Goal: Task Accomplishment & Management: Complete application form

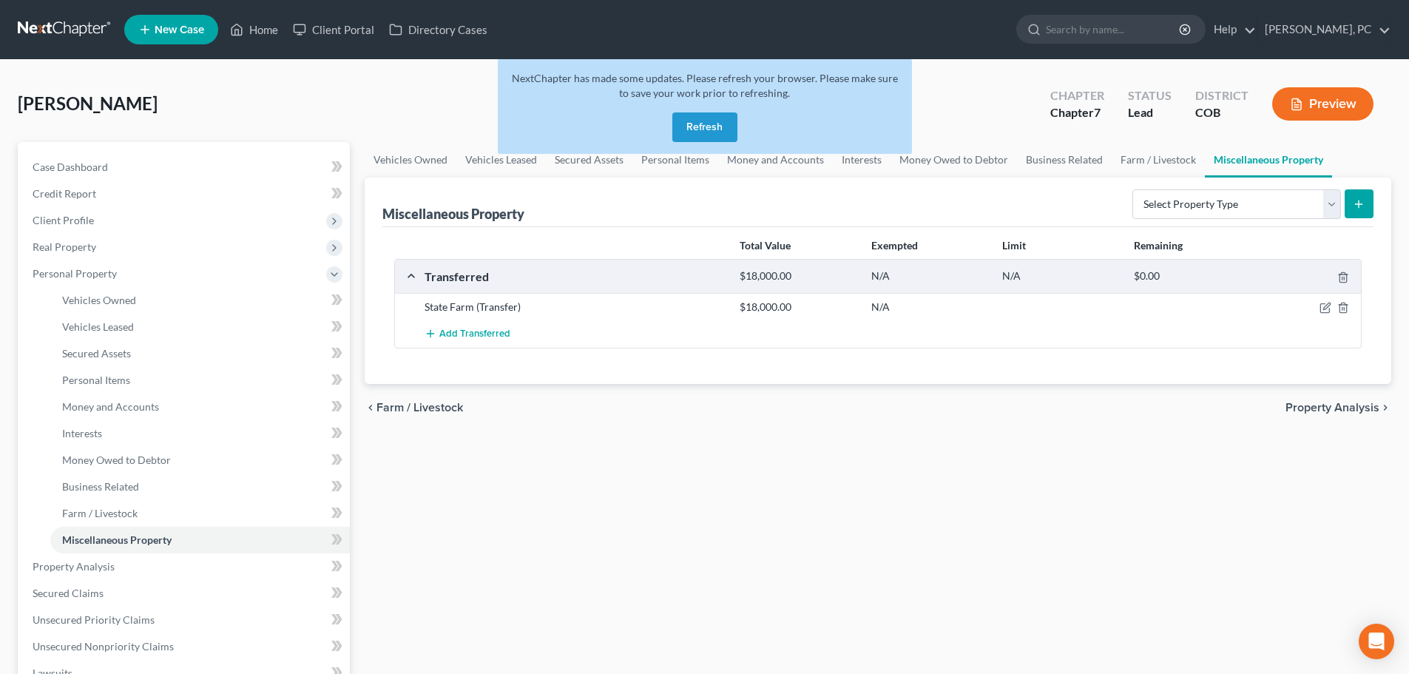
click at [695, 128] on button "Refresh" at bounding box center [705, 127] width 65 height 30
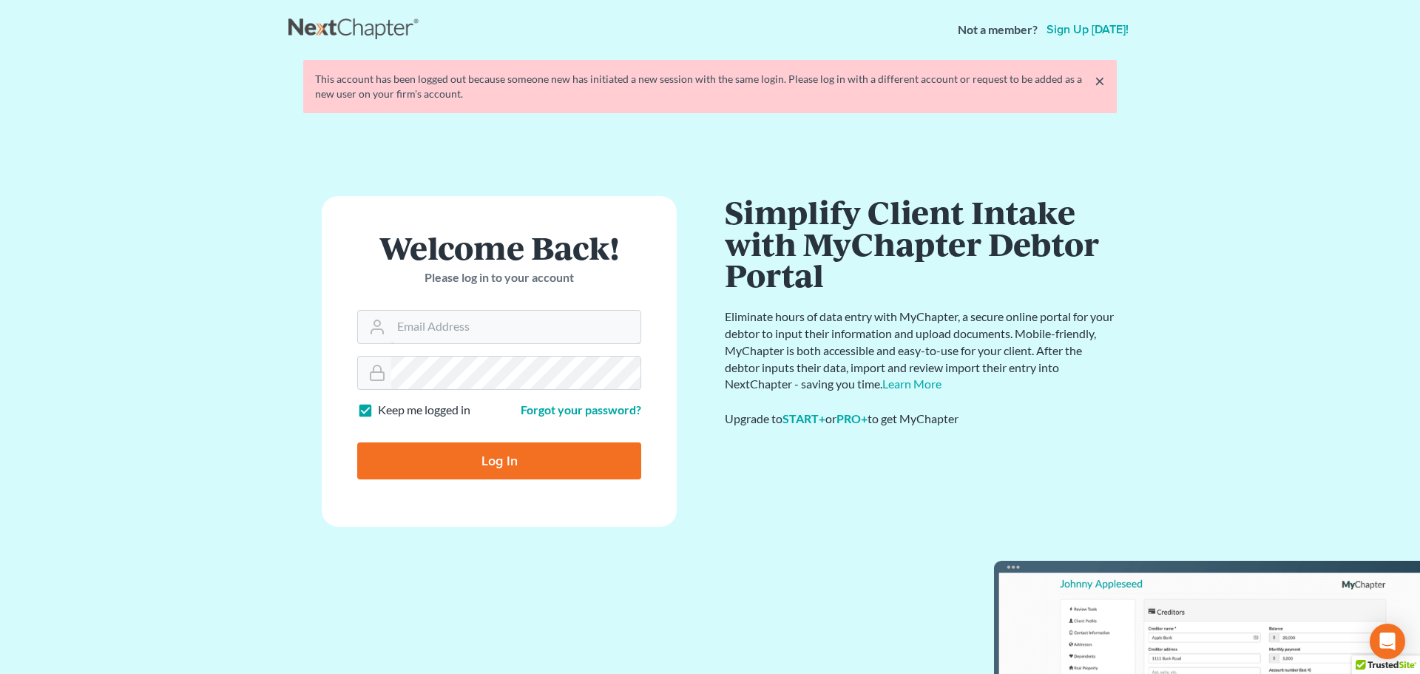
type input "sean@berkencloyes.com"
click at [488, 463] on input "Log In" at bounding box center [499, 460] width 284 height 37
type input "Thinking..."
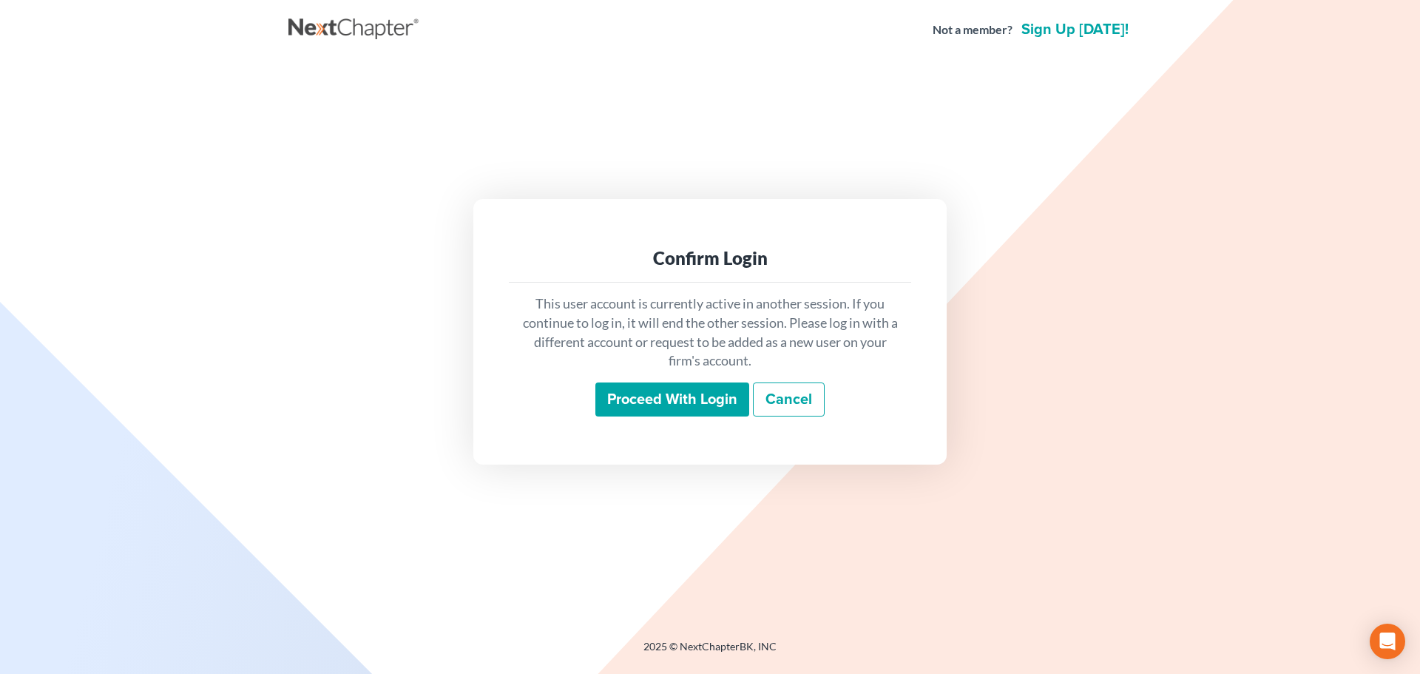
click at [695, 408] on input "Proceed with login" at bounding box center [673, 399] width 154 height 34
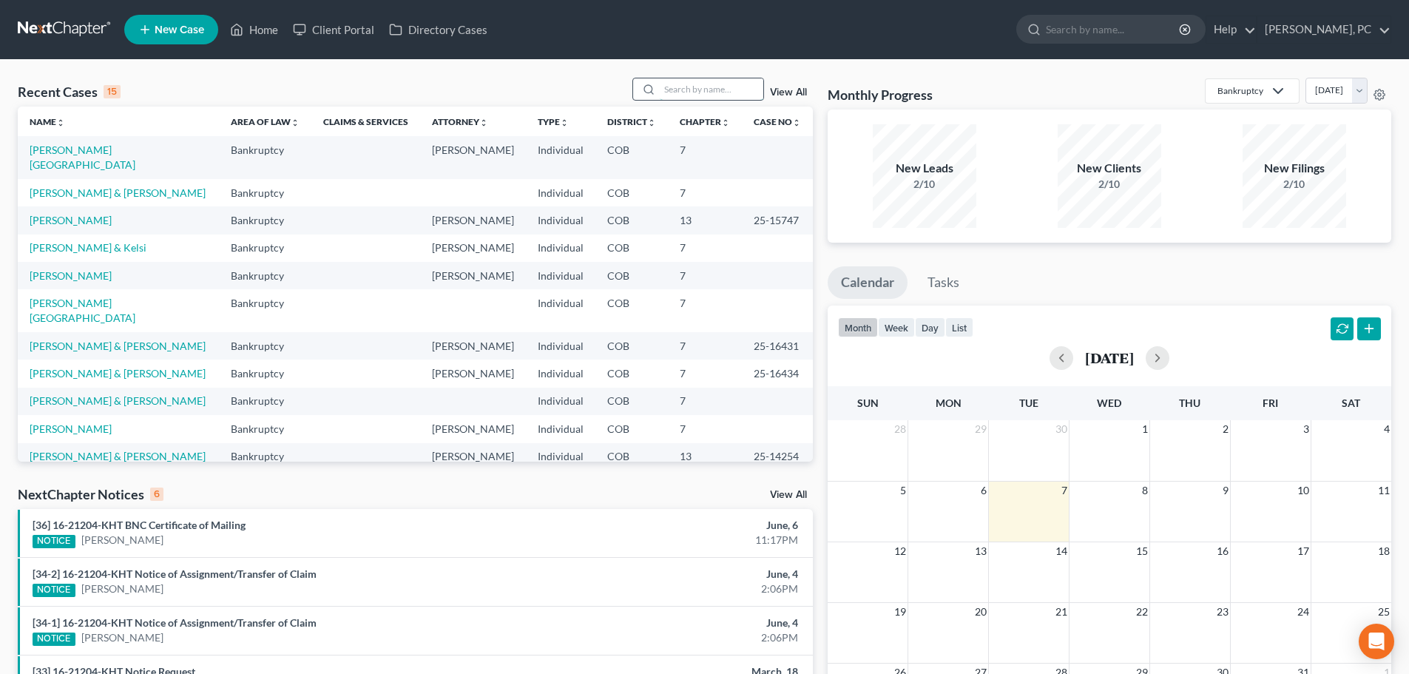
click at [680, 93] on input "search" at bounding box center [712, 88] width 104 height 21
type input "[PERSON_NAME]"
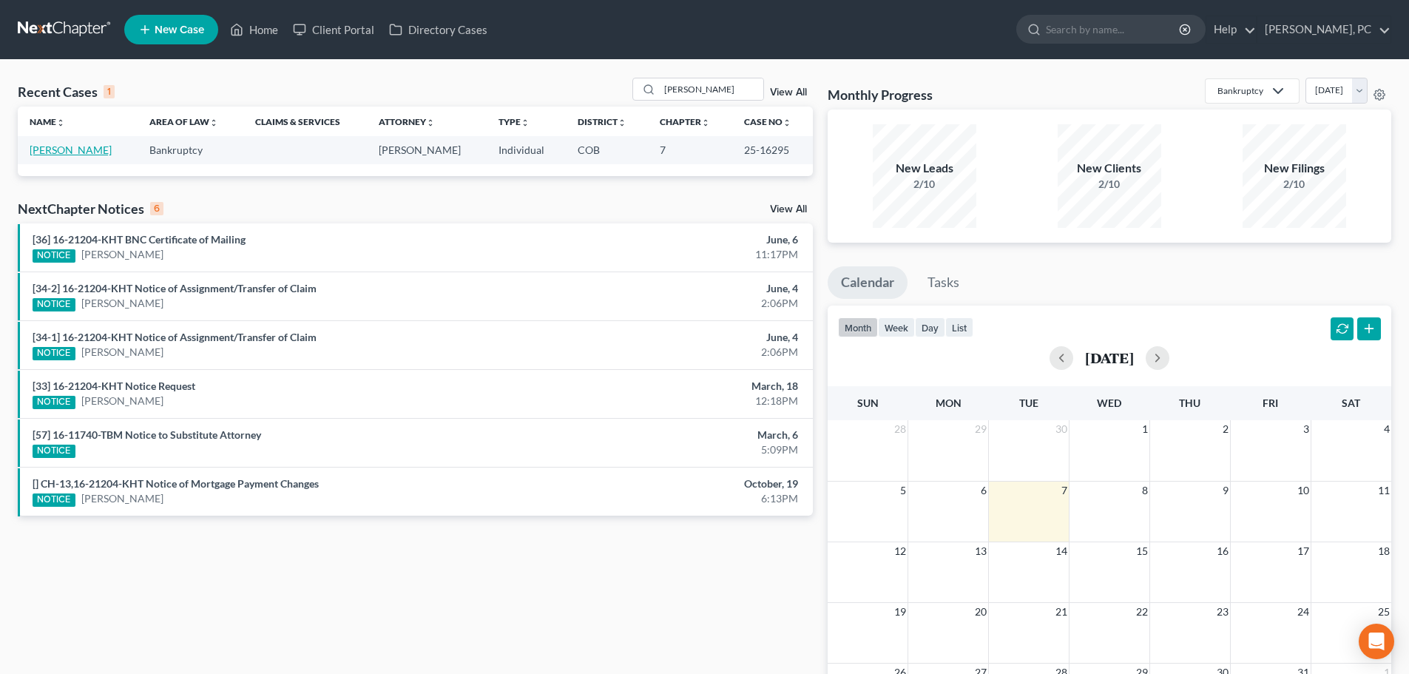
click at [74, 146] on link "[PERSON_NAME]" at bounding box center [71, 150] width 82 height 13
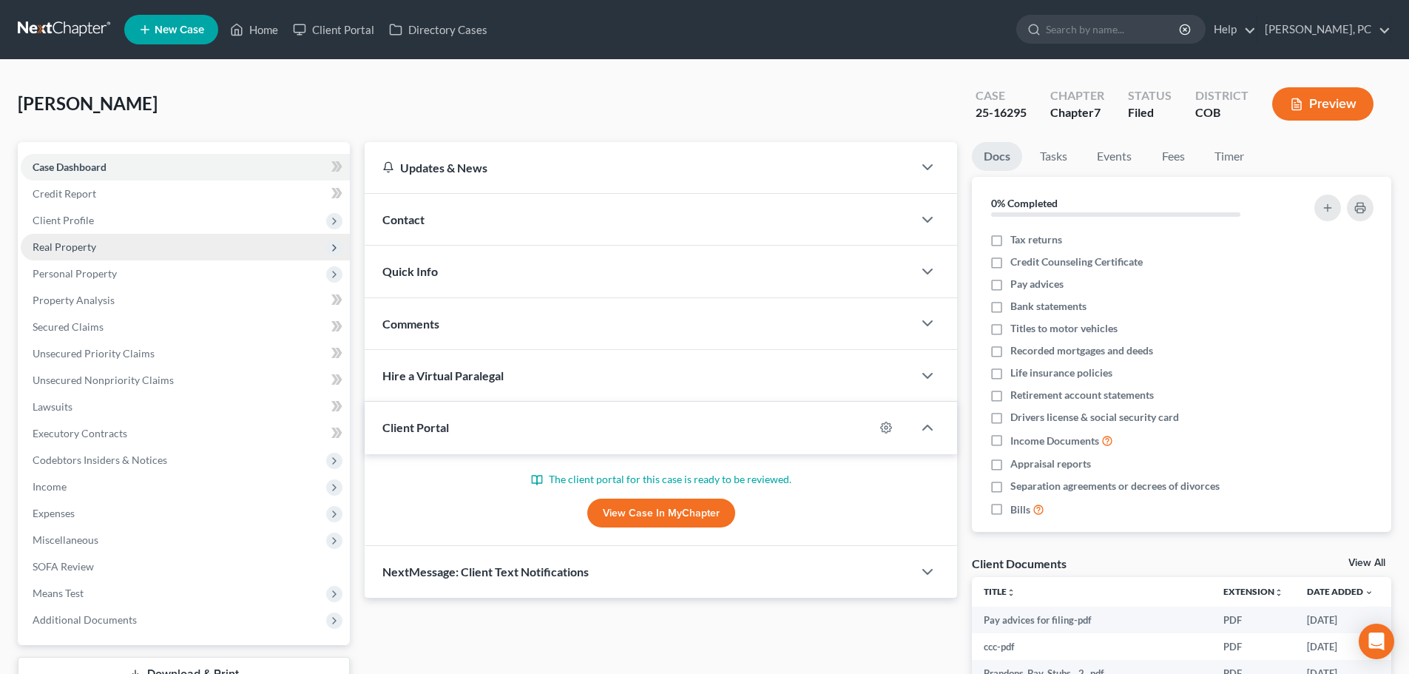
click at [67, 242] on span "Real Property" at bounding box center [65, 246] width 64 height 13
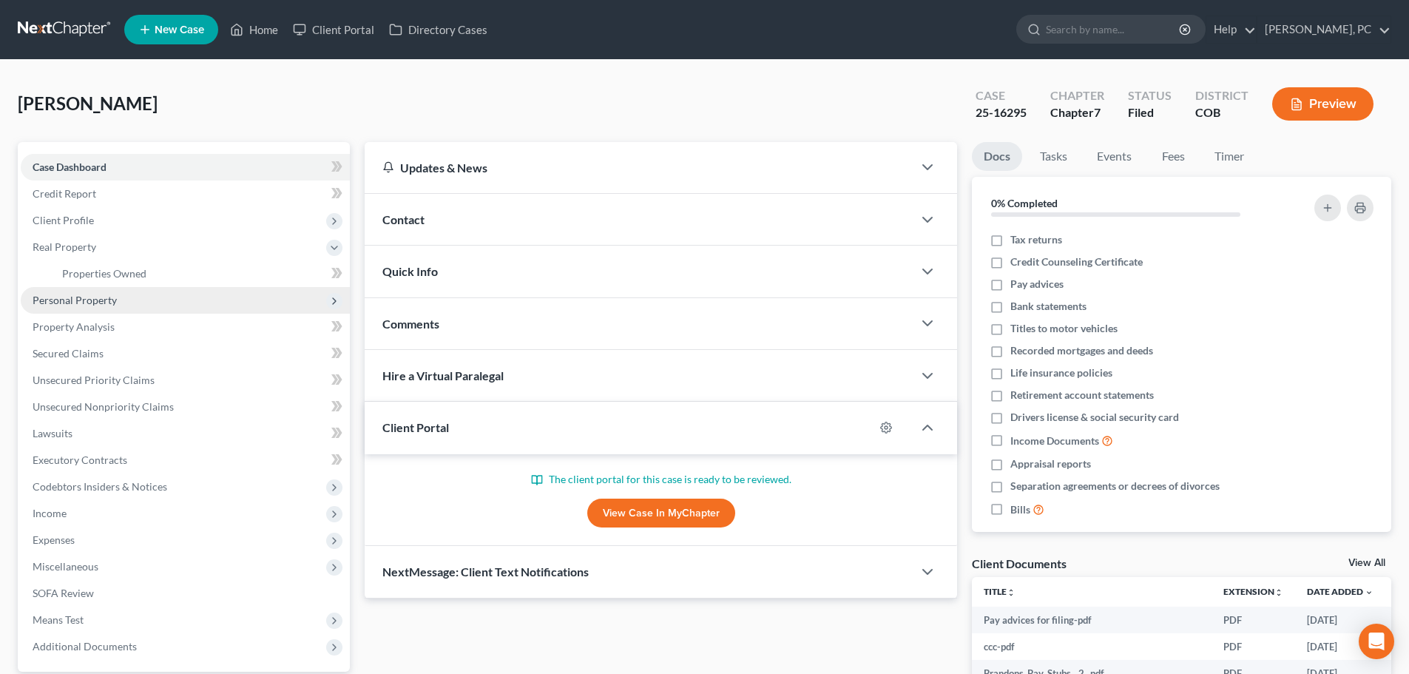
click at [98, 291] on span "Personal Property" at bounding box center [185, 300] width 329 height 27
click at [109, 303] on span "Vehicles Owned" at bounding box center [99, 300] width 74 height 13
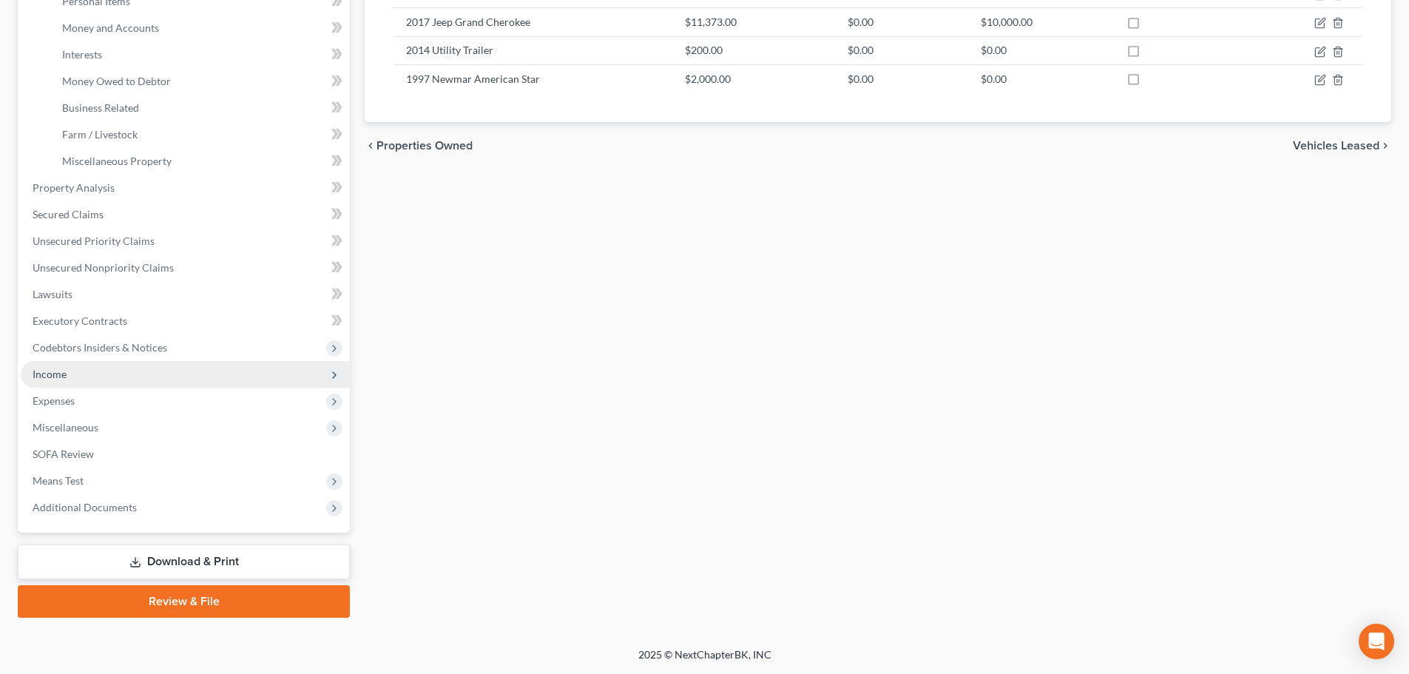
click at [68, 372] on span "Income" at bounding box center [185, 374] width 329 height 27
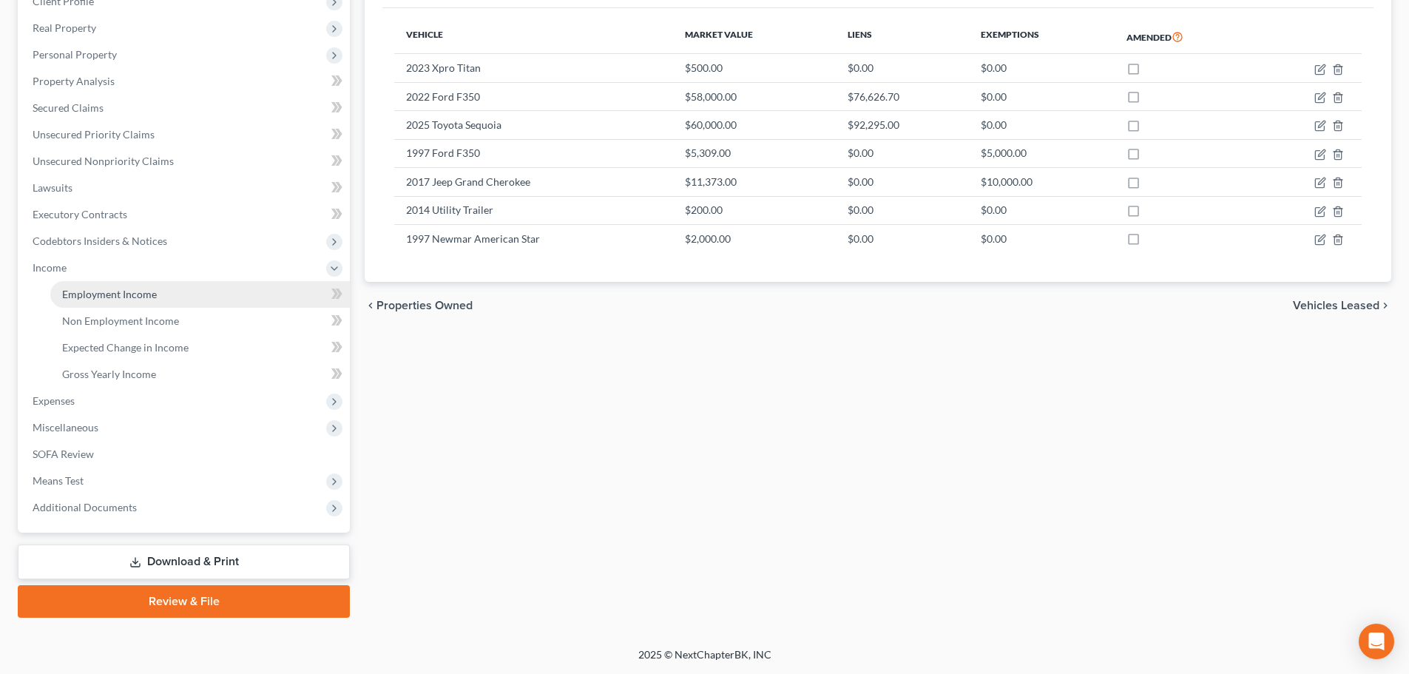
click at [132, 297] on span "Employment Income" at bounding box center [109, 294] width 95 height 13
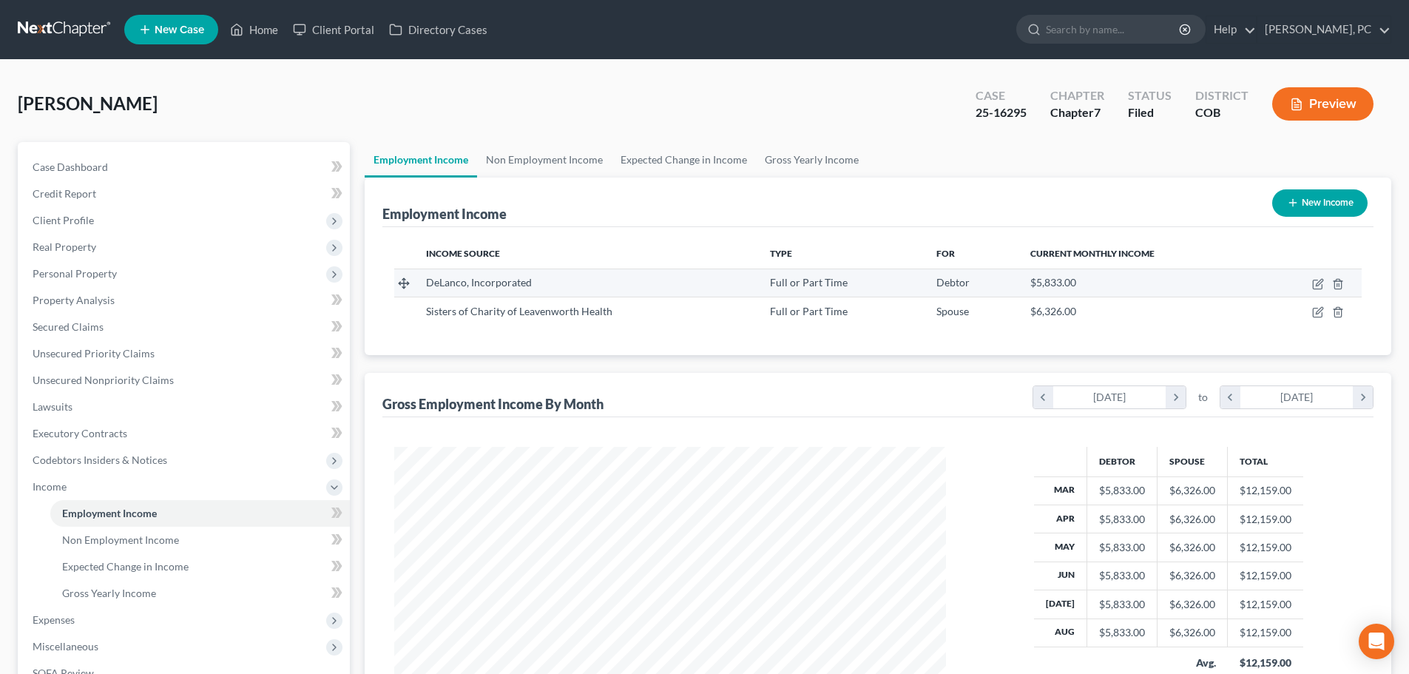
scroll to position [276, 582]
drag, startPoint x: 266, startPoint y: 25, endPoint x: 274, endPoint y: 25, distance: 8.1
click at [266, 25] on link "Home" at bounding box center [254, 29] width 63 height 27
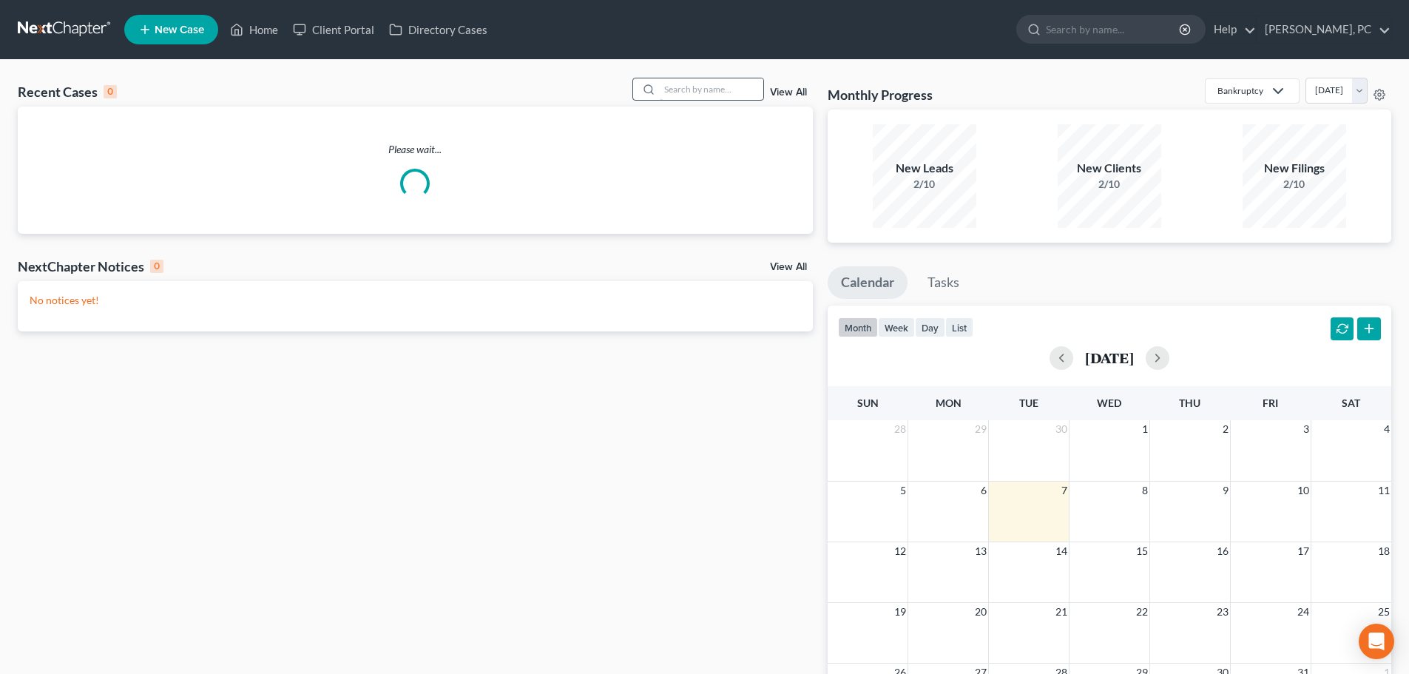
click at [717, 84] on input "search" at bounding box center [712, 88] width 104 height 21
type input "l"
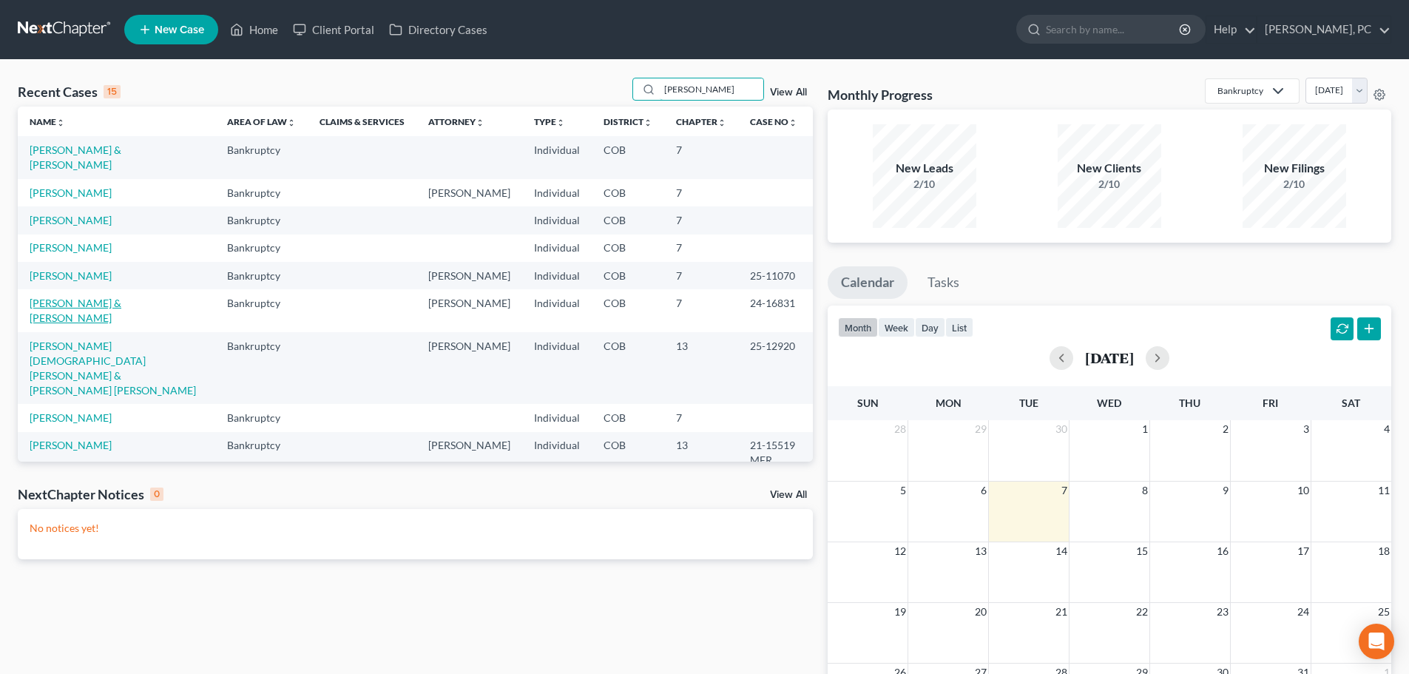
type input "[PERSON_NAME]"
click at [109, 300] on link "[PERSON_NAME] & [PERSON_NAME]" at bounding box center [76, 310] width 92 height 27
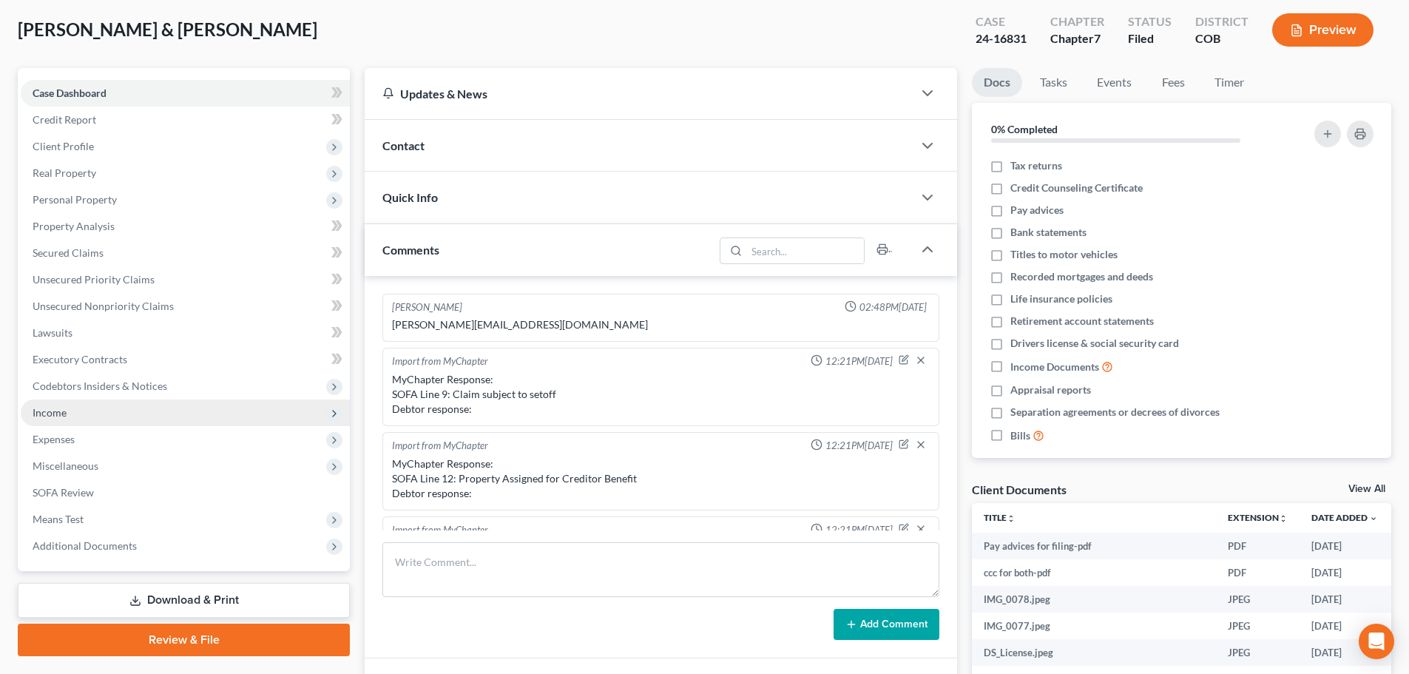
scroll to position [317, 0]
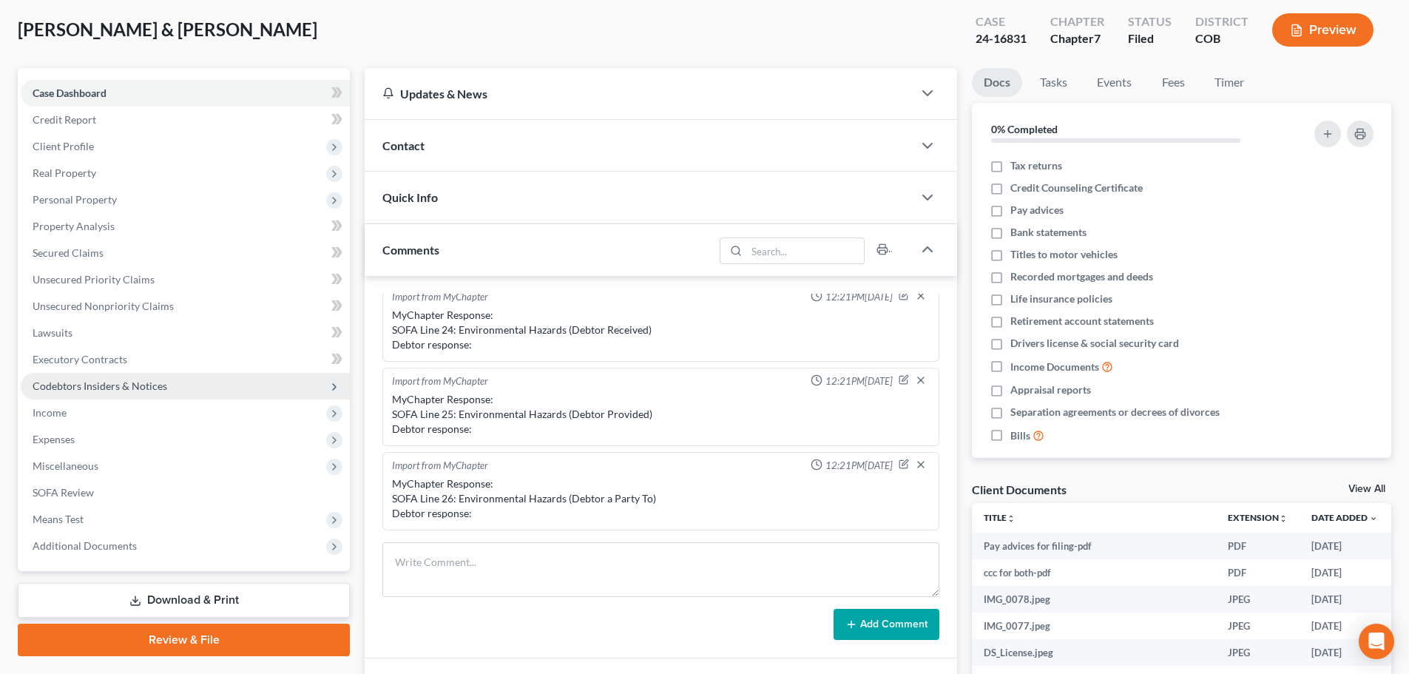
drag, startPoint x: 60, startPoint y: 406, endPoint x: 78, endPoint y: 397, distance: 20.8
click at [60, 406] on span "Income" at bounding box center [50, 412] width 34 height 13
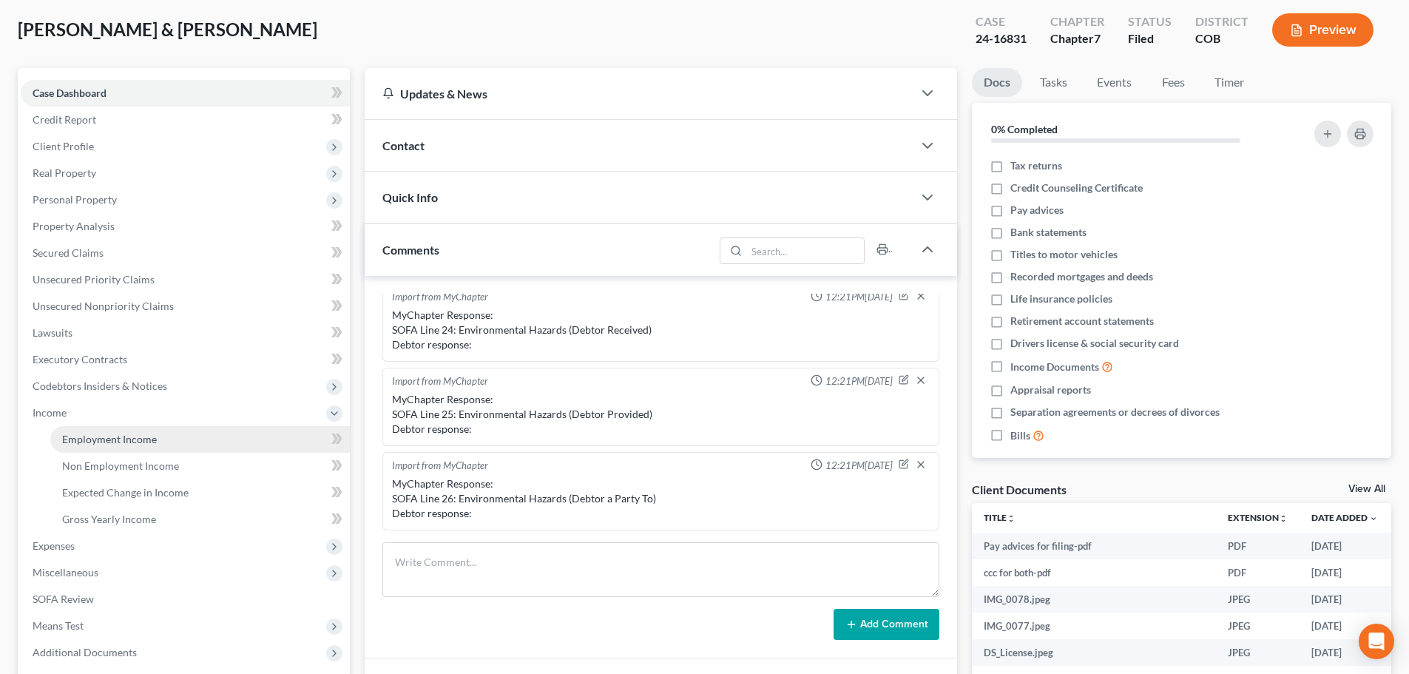
click at [118, 433] on span "Employment Income" at bounding box center [109, 439] width 95 height 13
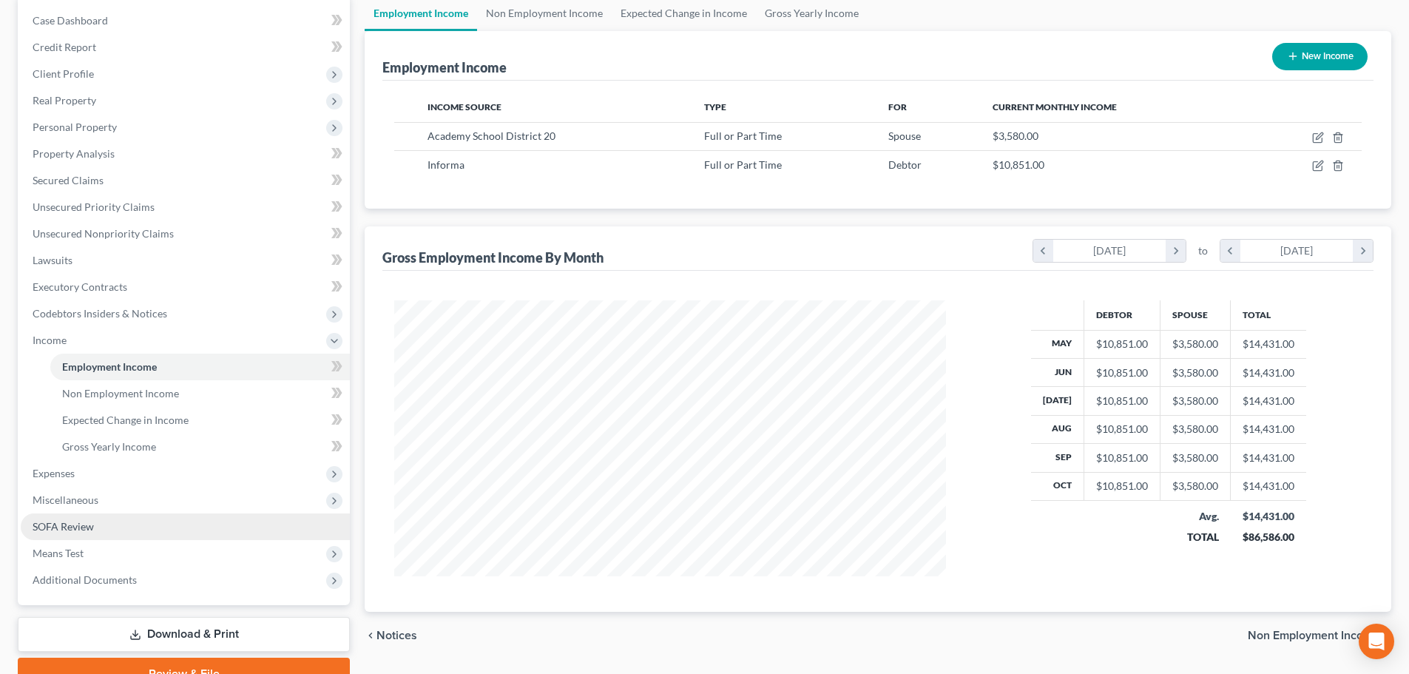
scroll to position [148, 0]
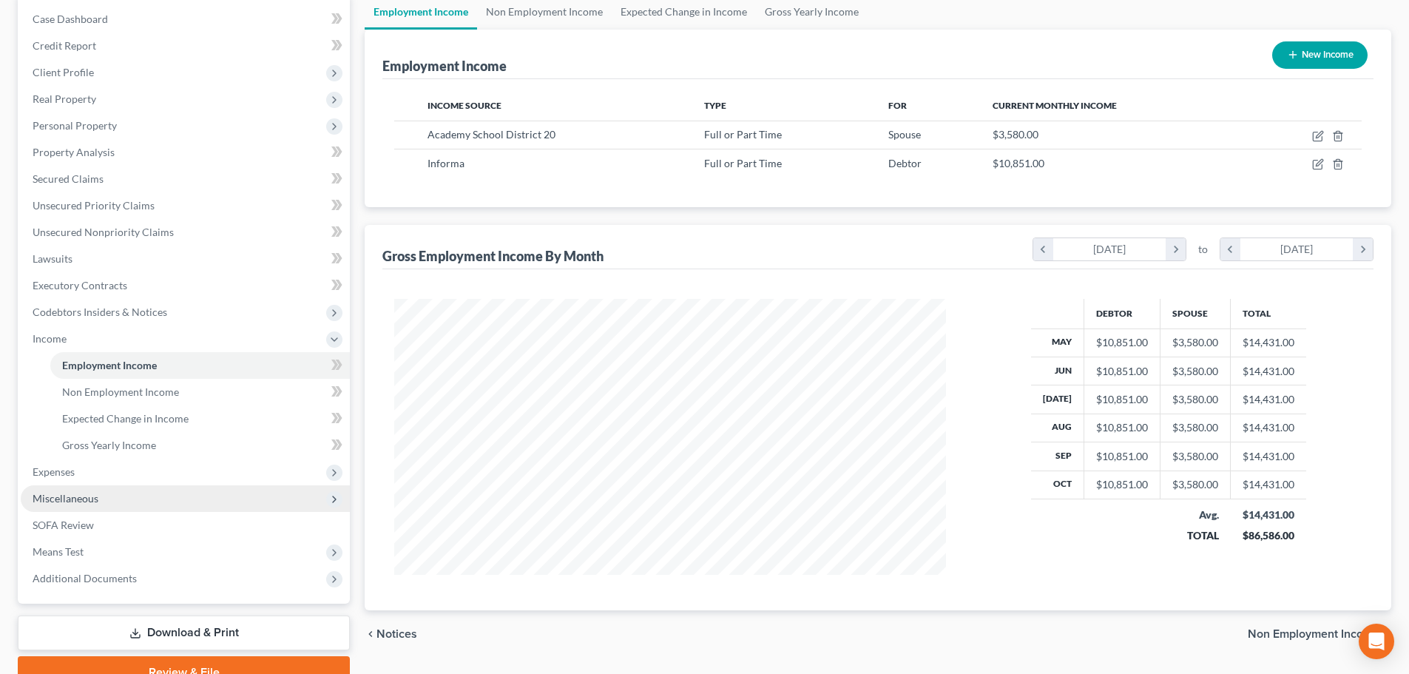
click at [72, 496] on span "Miscellaneous" at bounding box center [66, 498] width 66 height 13
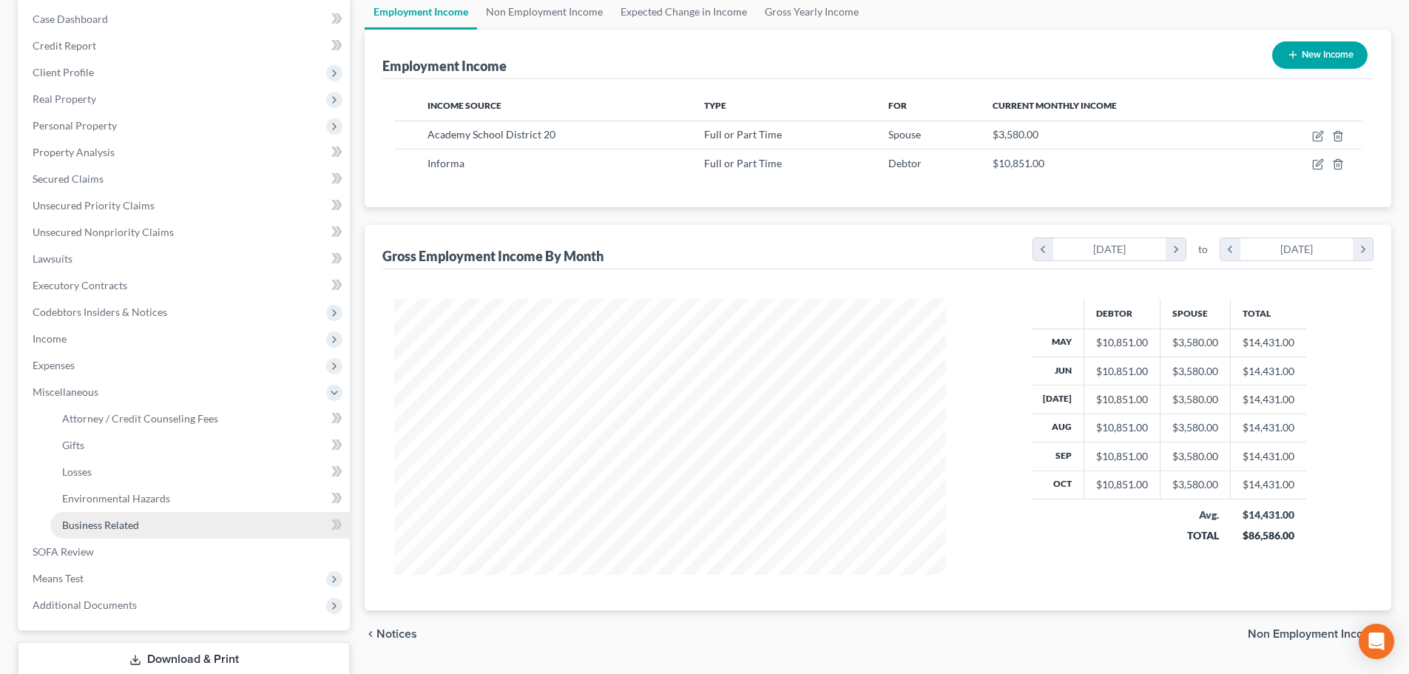
click at [88, 525] on span "Business Related" at bounding box center [100, 525] width 77 height 13
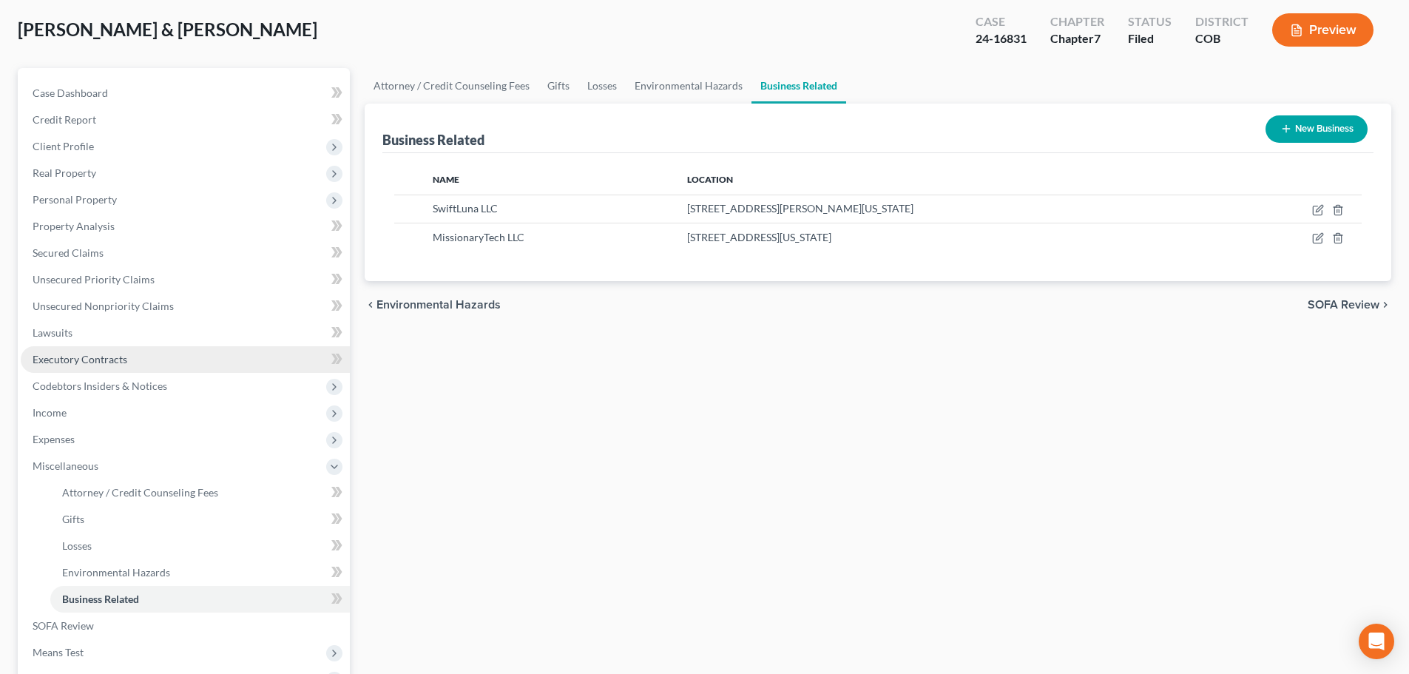
click at [92, 356] on span "Executory Contracts" at bounding box center [80, 359] width 95 height 13
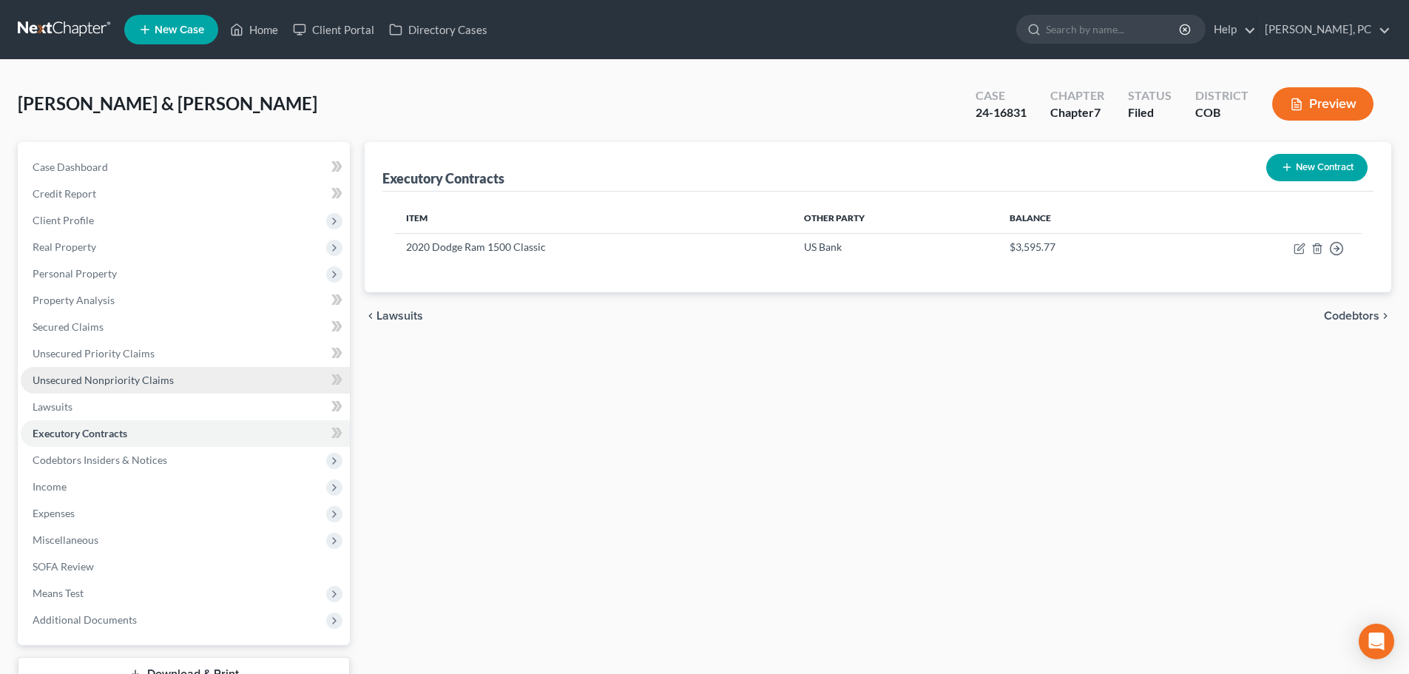
click at [82, 380] on span "Unsecured Nonpriority Claims" at bounding box center [103, 380] width 141 height 13
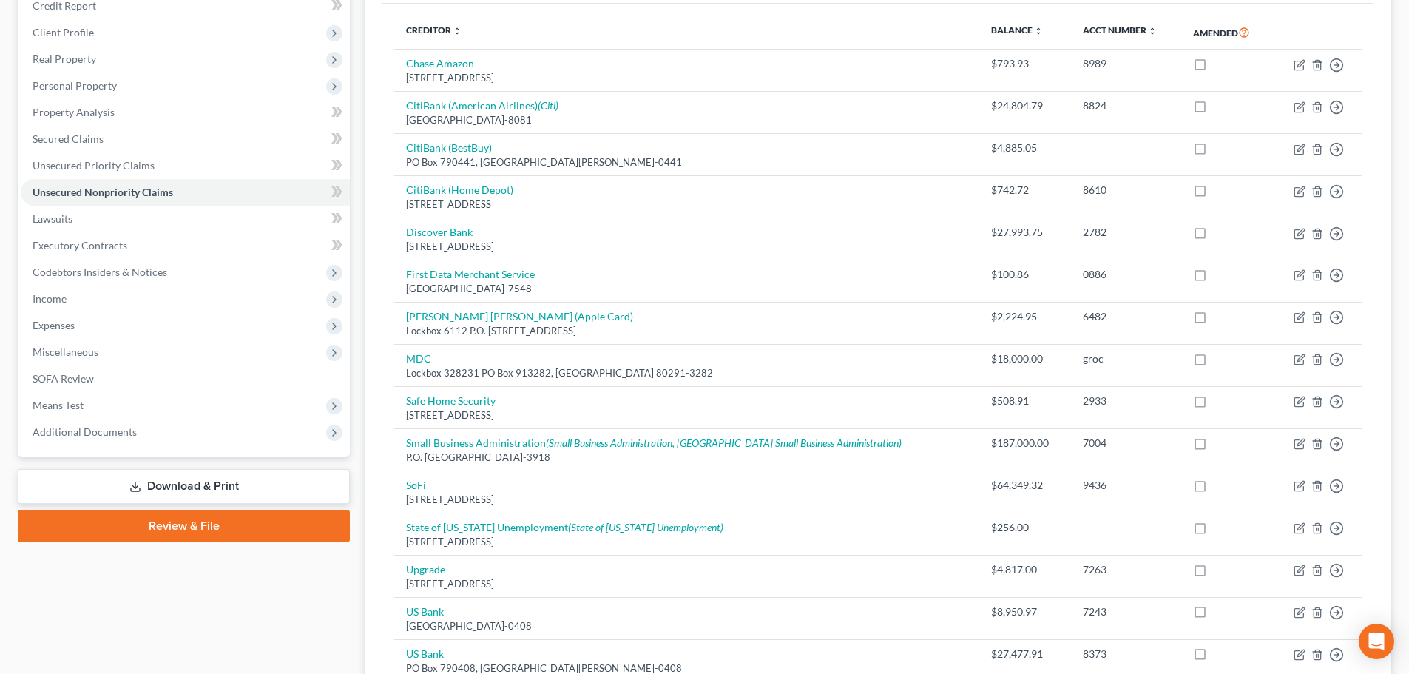
scroll to position [222, 0]
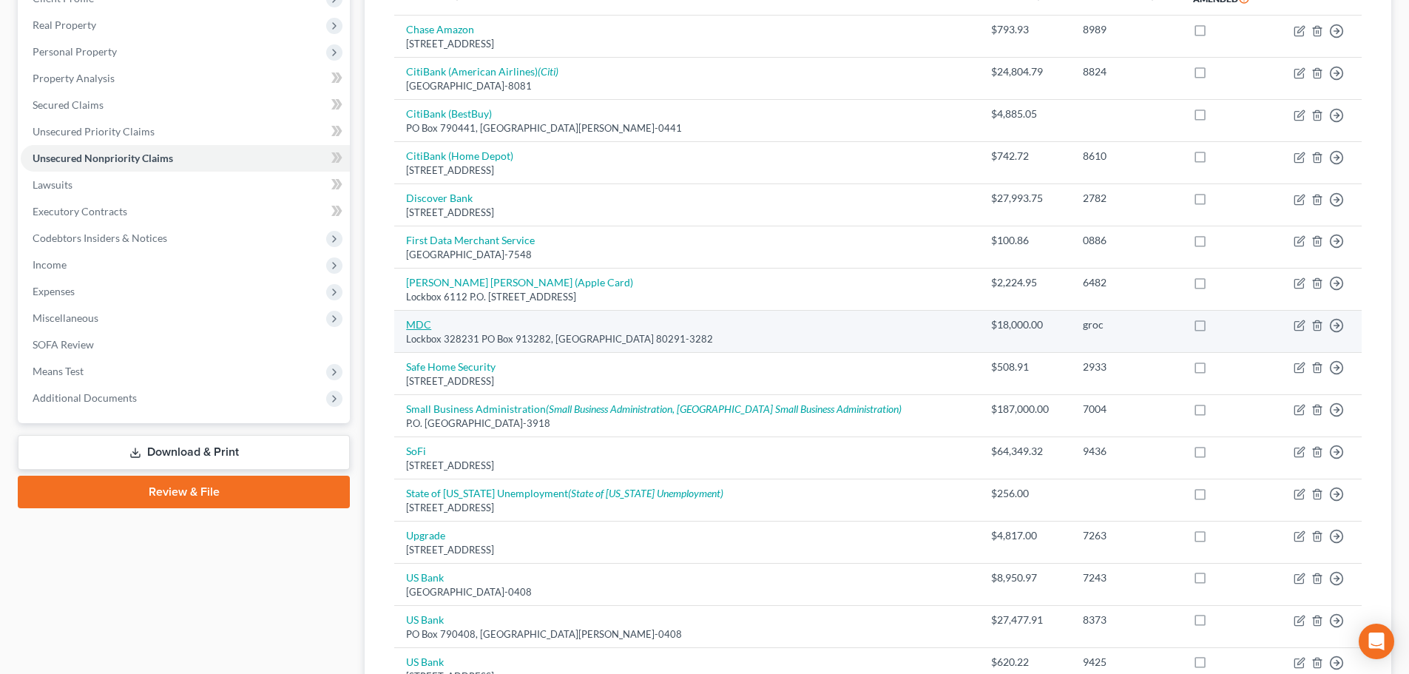
click at [416, 326] on link "MDC" at bounding box center [418, 324] width 25 height 13
select select "5"
select select "14"
select select "2"
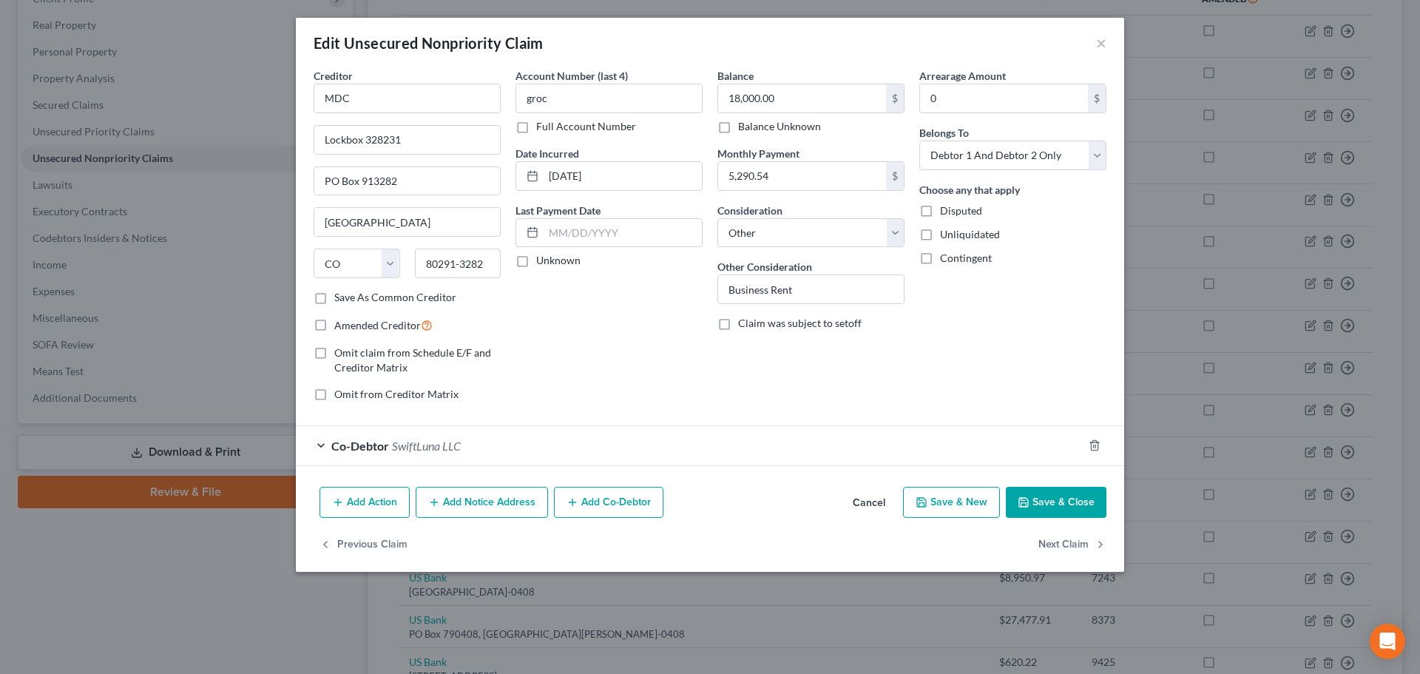
drag, startPoint x: 1038, startPoint y: 497, endPoint x: 1400, endPoint y: 419, distance: 370.0
click at [1038, 497] on button "Save & Close" at bounding box center [1056, 502] width 101 height 31
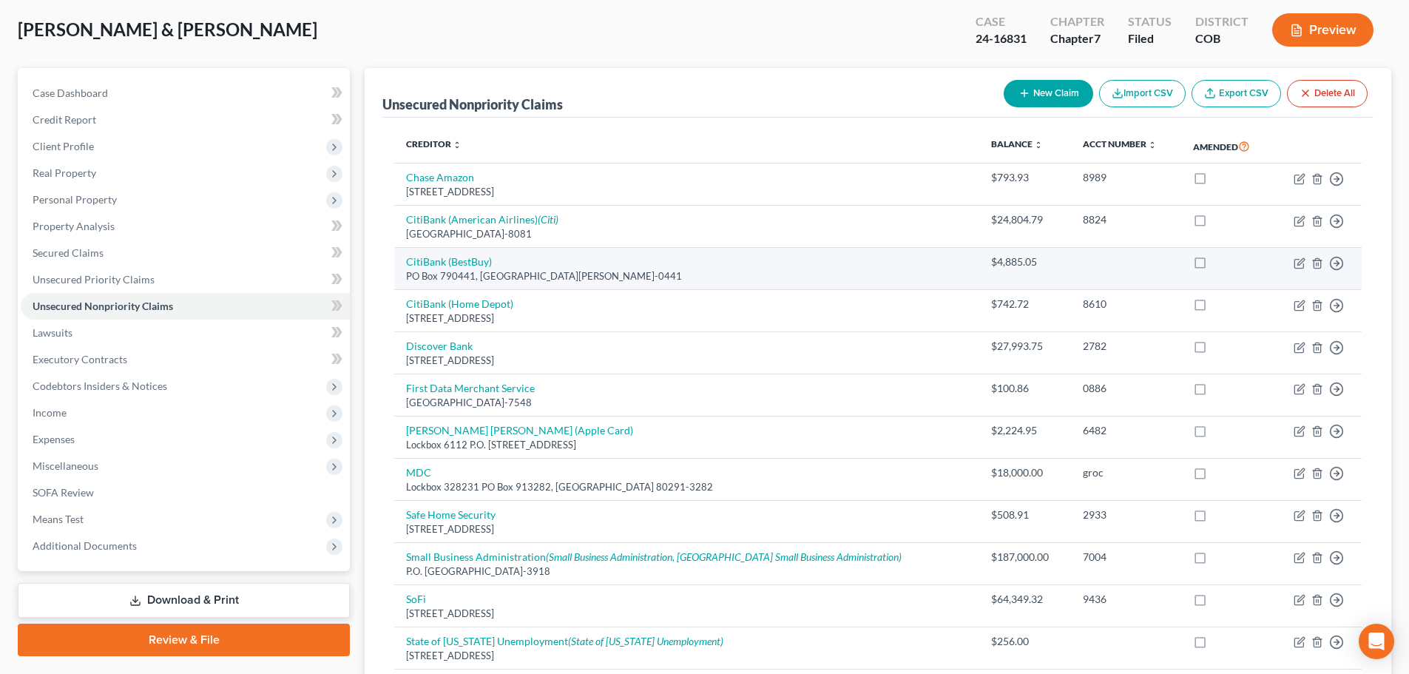
scroll to position [0, 0]
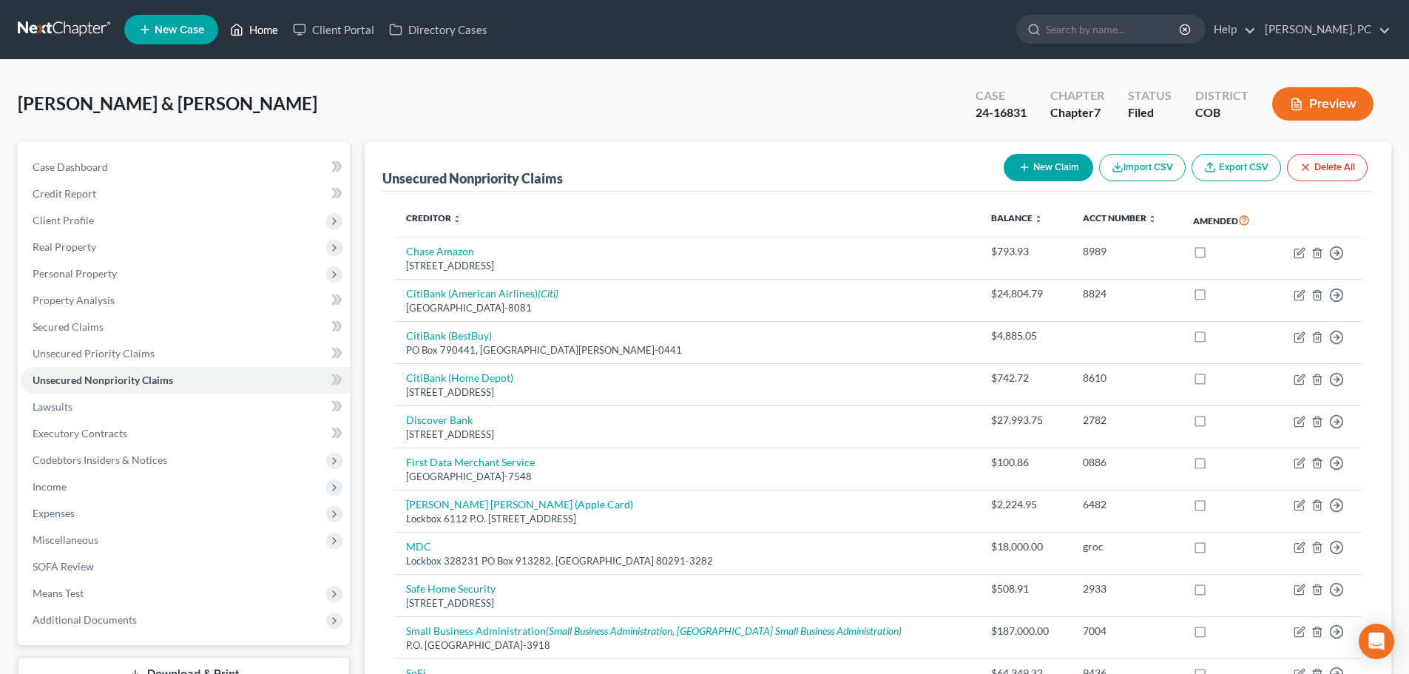
click at [272, 30] on link "Home" at bounding box center [254, 29] width 63 height 27
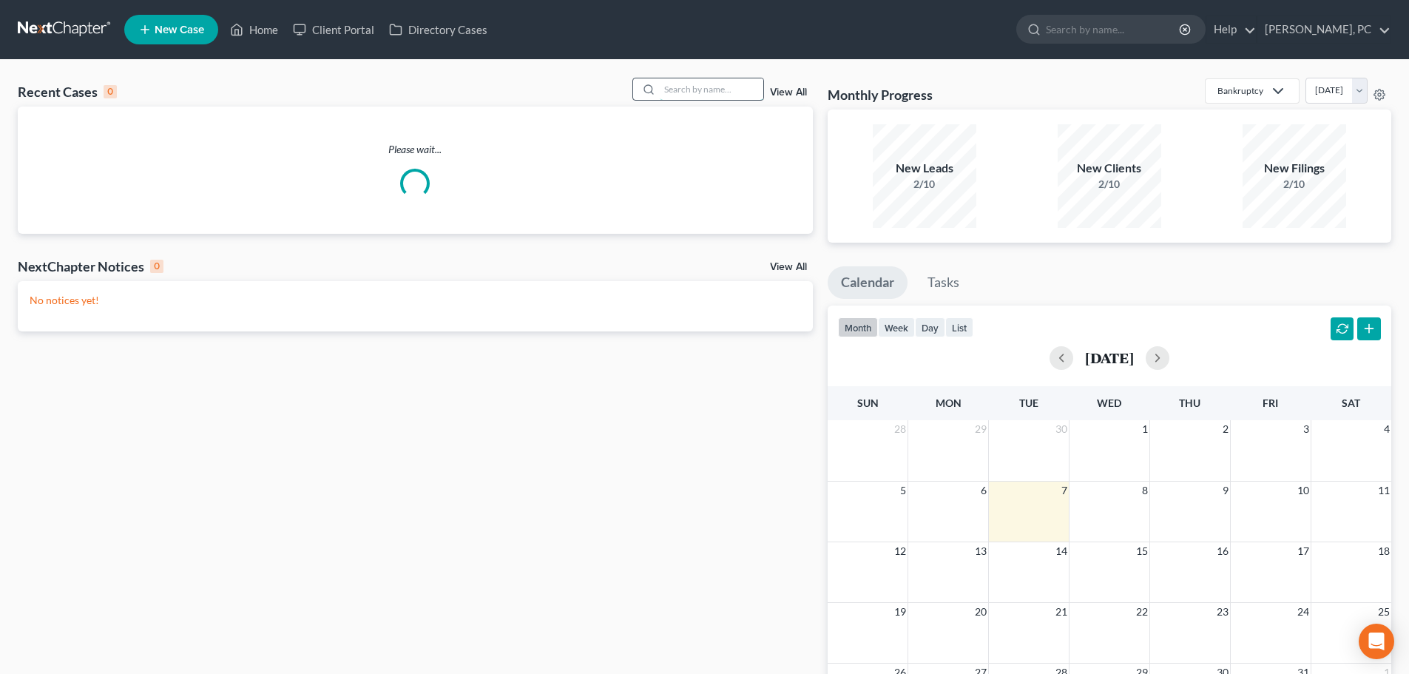
click at [694, 87] on input "search" at bounding box center [712, 88] width 104 height 21
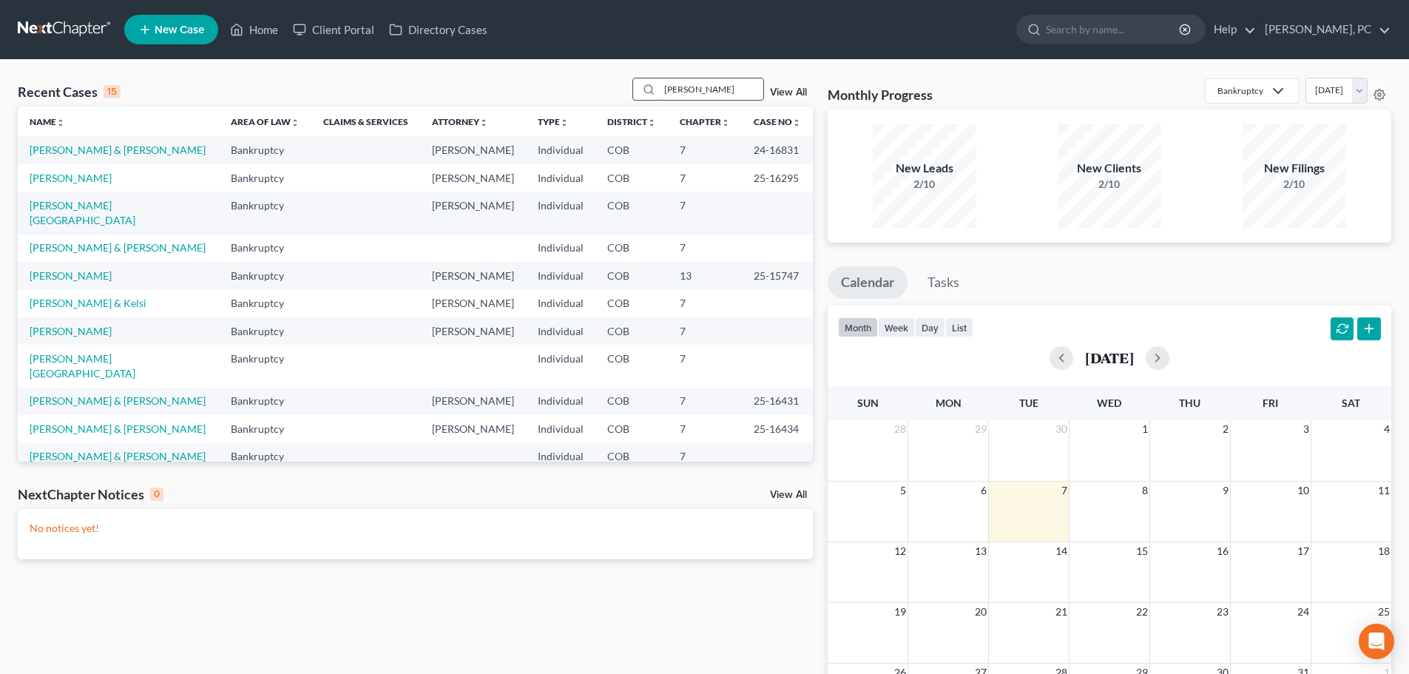
type input "[PERSON_NAME]"
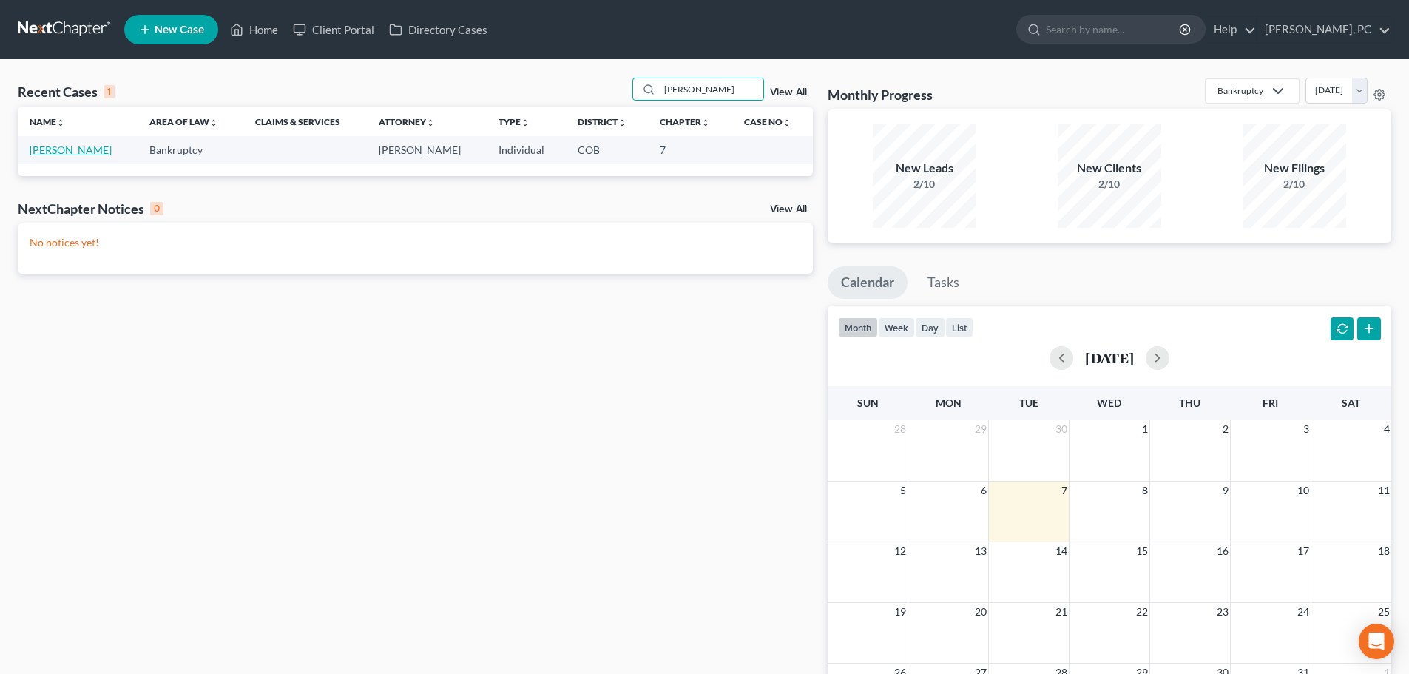
click at [79, 149] on link "[PERSON_NAME]" at bounding box center [71, 150] width 82 height 13
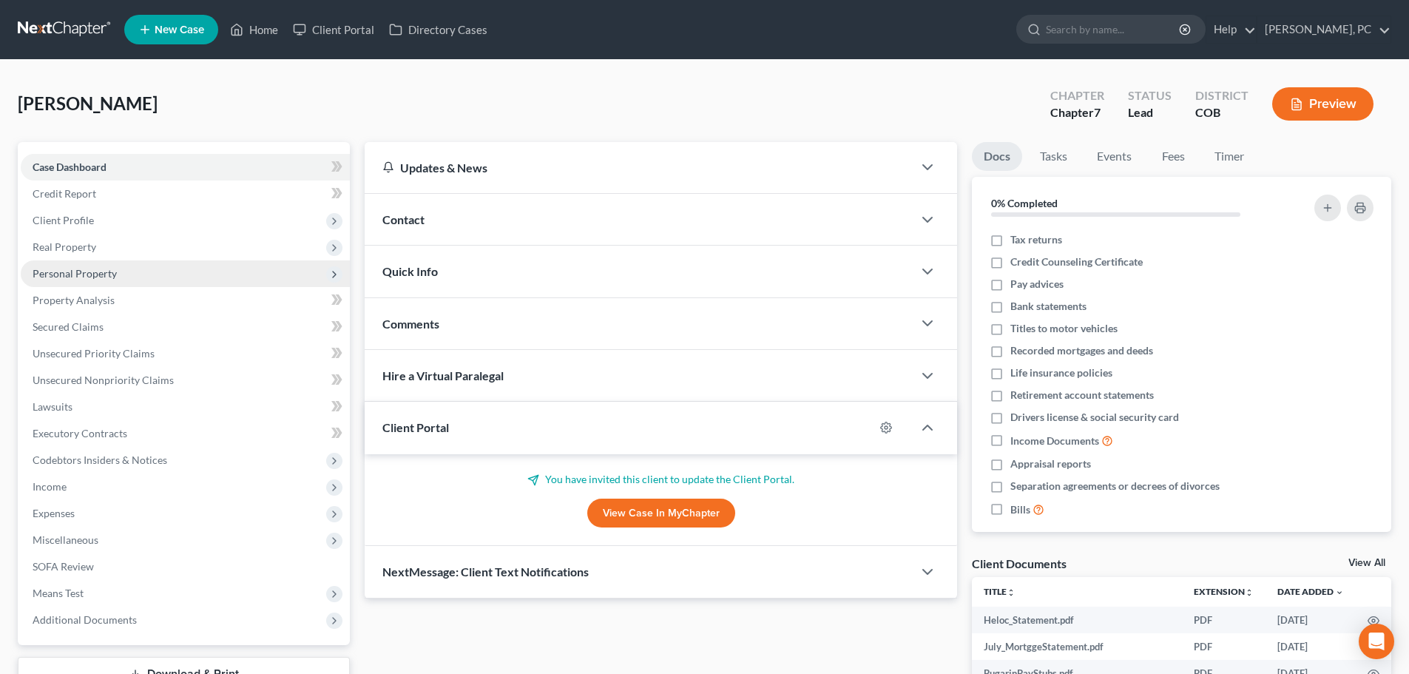
click at [78, 274] on span "Personal Property" at bounding box center [75, 273] width 84 height 13
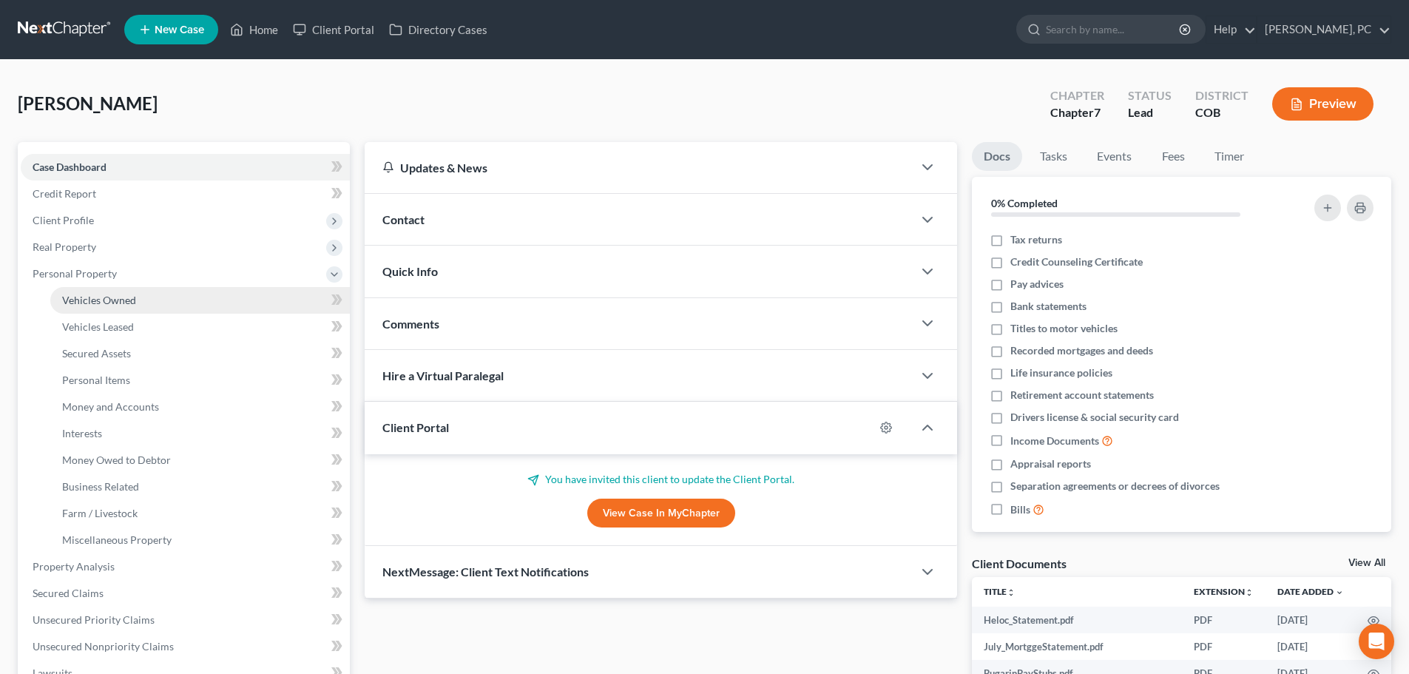
click at [110, 302] on span "Vehicles Owned" at bounding box center [99, 300] width 74 height 13
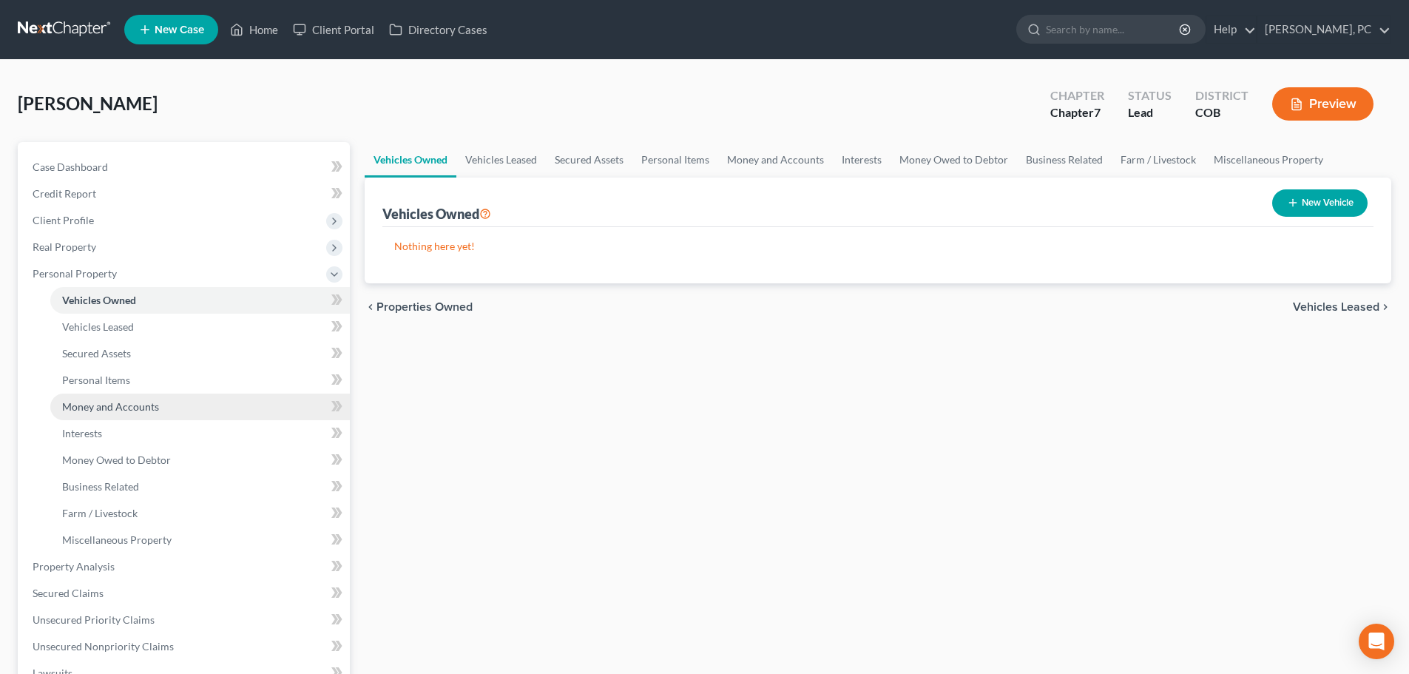
click at [114, 404] on span "Money and Accounts" at bounding box center [110, 406] width 97 height 13
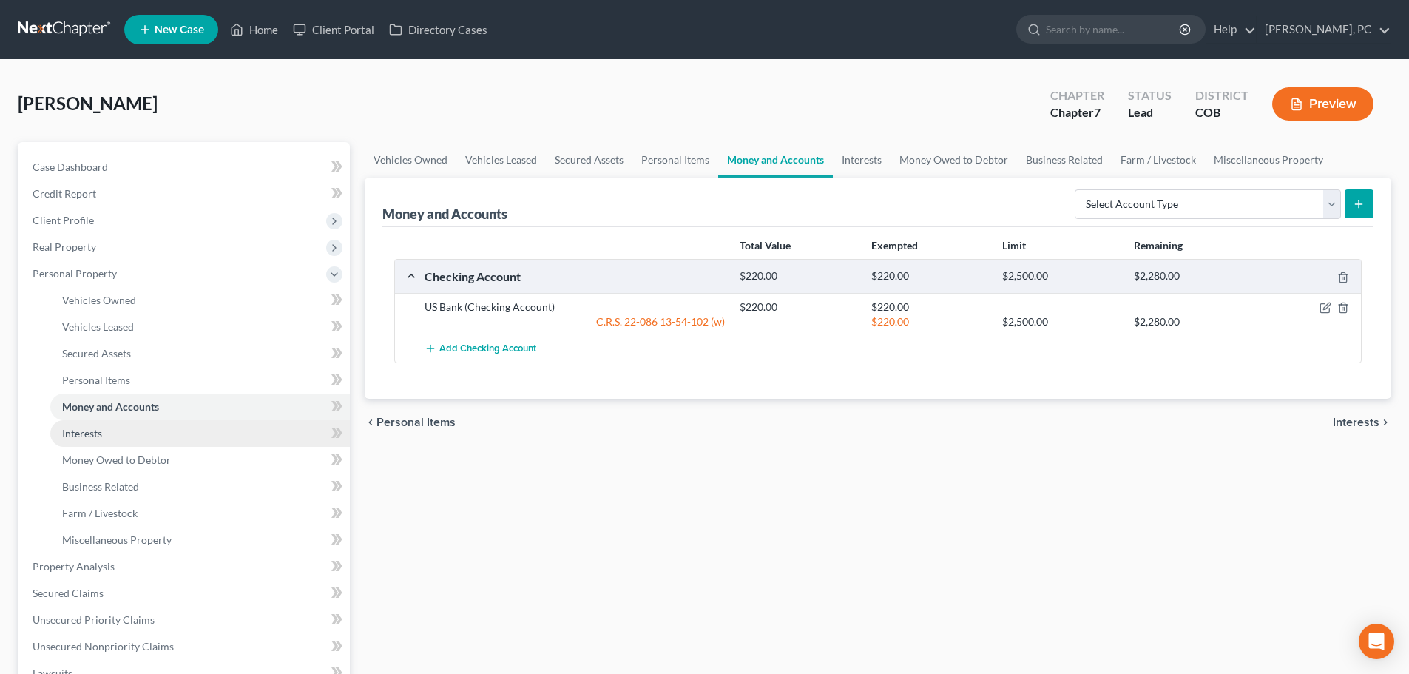
click at [91, 429] on span "Interests" at bounding box center [82, 433] width 40 height 13
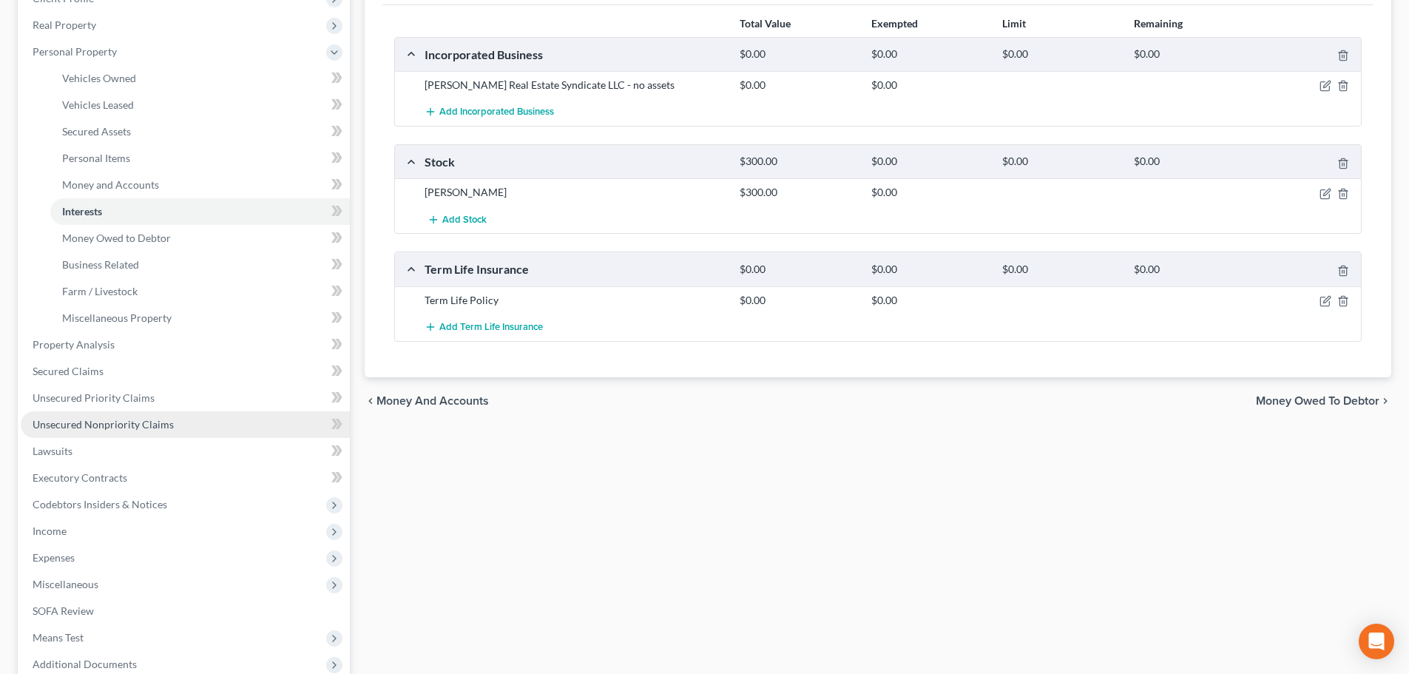
click at [124, 414] on link "Unsecured Nonpriority Claims" at bounding box center [185, 424] width 329 height 27
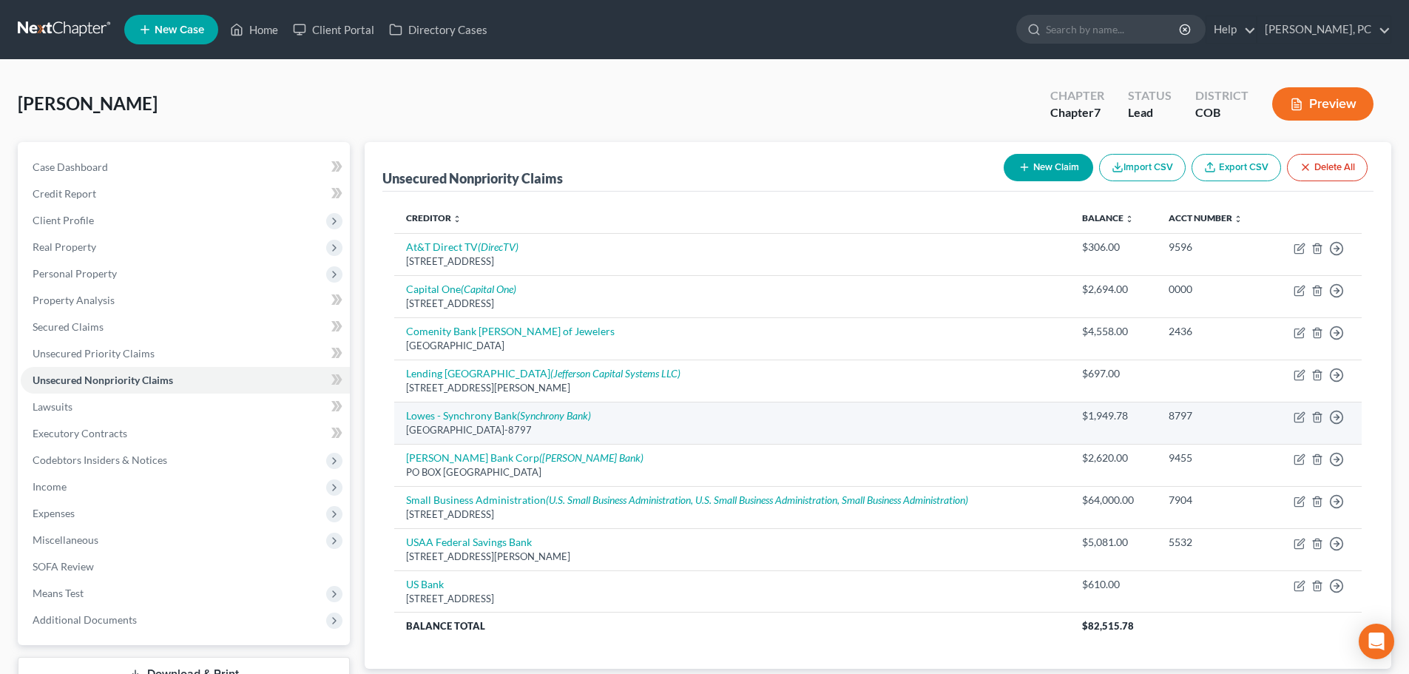
scroll to position [74, 0]
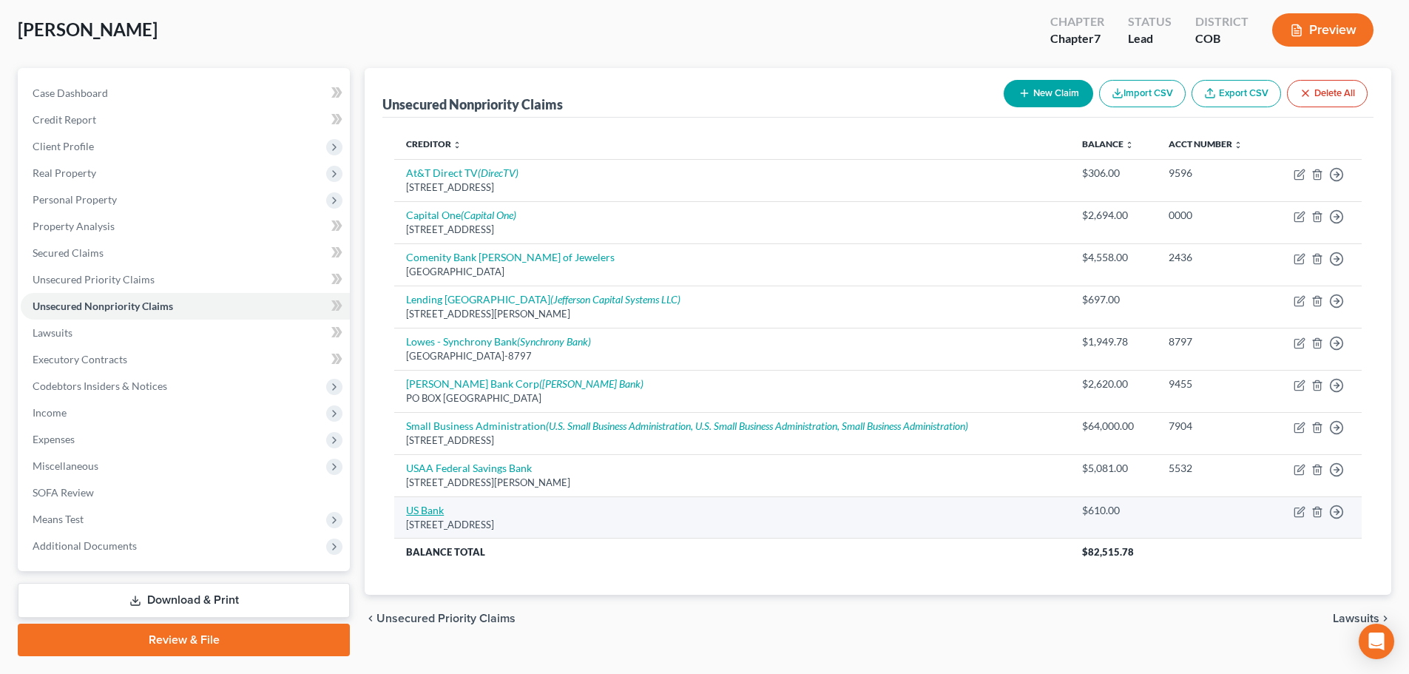
click at [414, 513] on link "US Bank" at bounding box center [425, 510] width 38 height 13
select select "29"
select select "15"
select select "0"
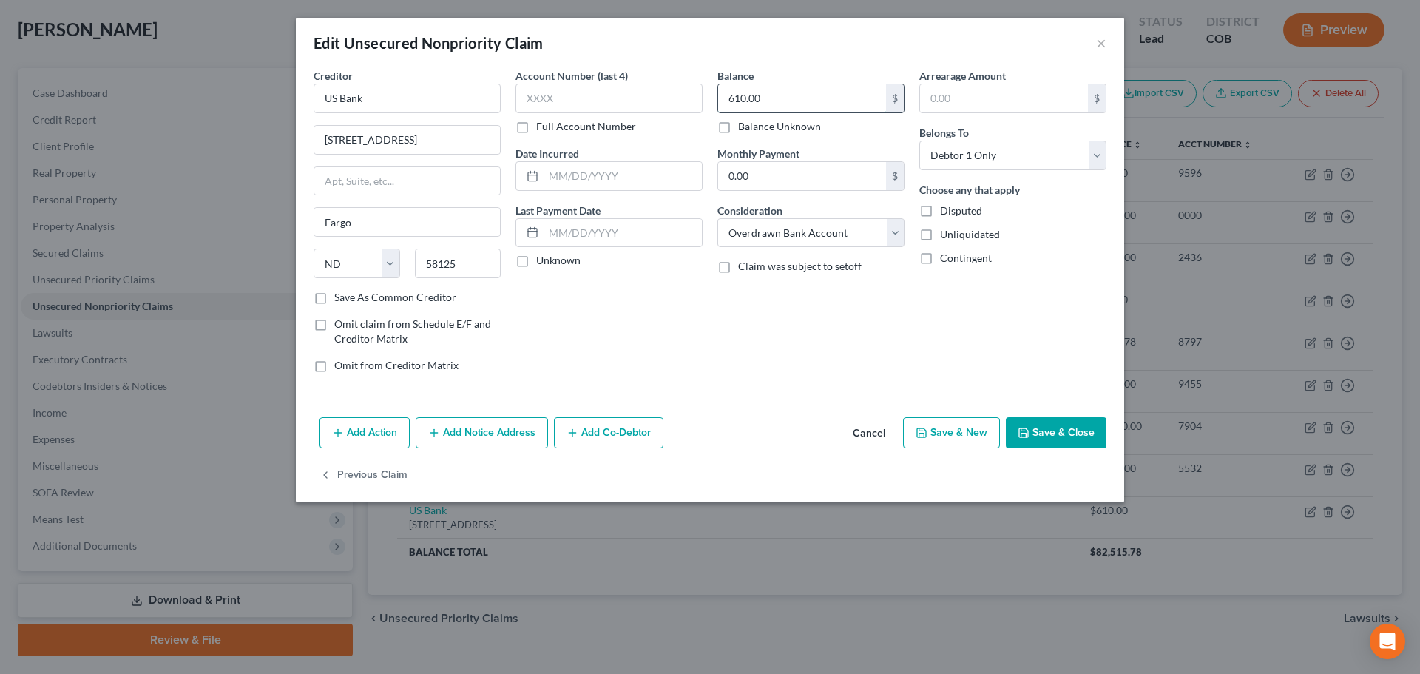
click at [770, 93] on input "610.00" at bounding box center [802, 98] width 168 height 28
type input "883"
click at [1051, 442] on button "Save & Close" at bounding box center [1056, 432] width 101 height 31
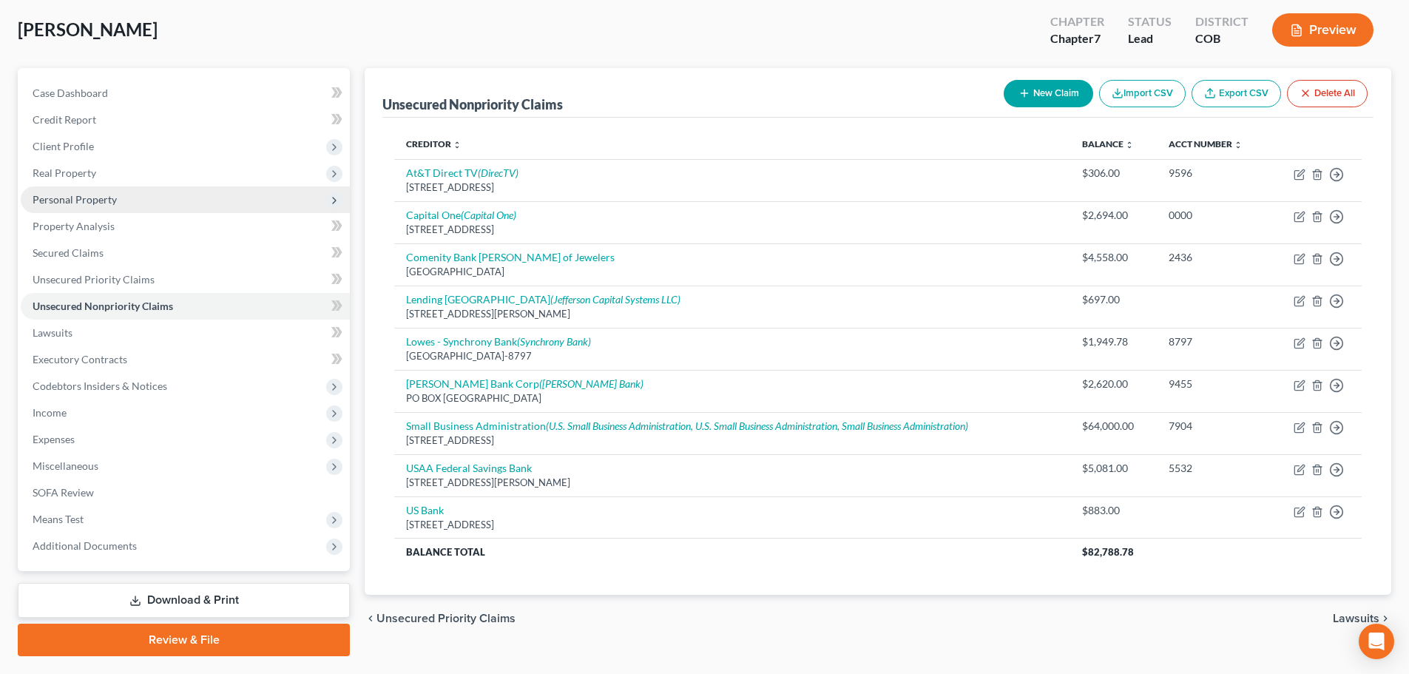
click at [79, 202] on span "Personal Property" at bounding box center [75, 199] width 84 height 13
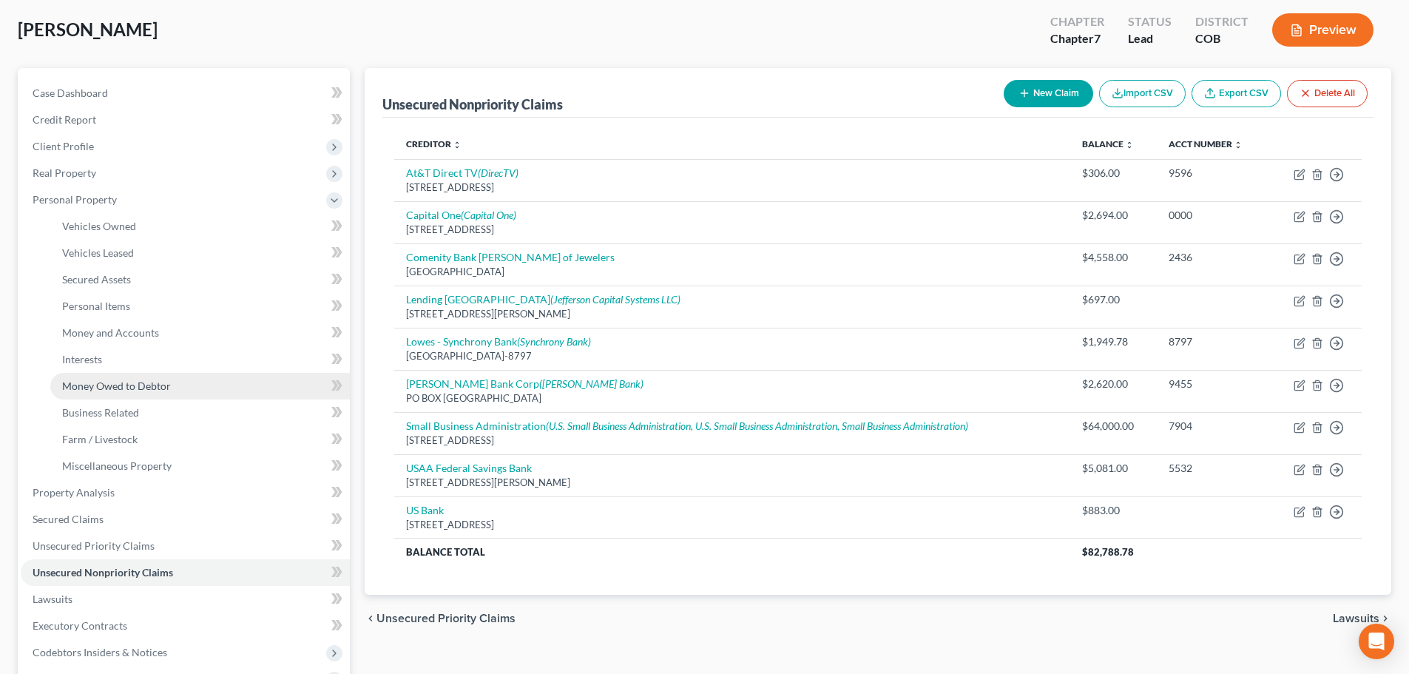
click at [104, 373] on link "Money Owed to Debtor" at bounding box center [200, 386] width 300 height 27
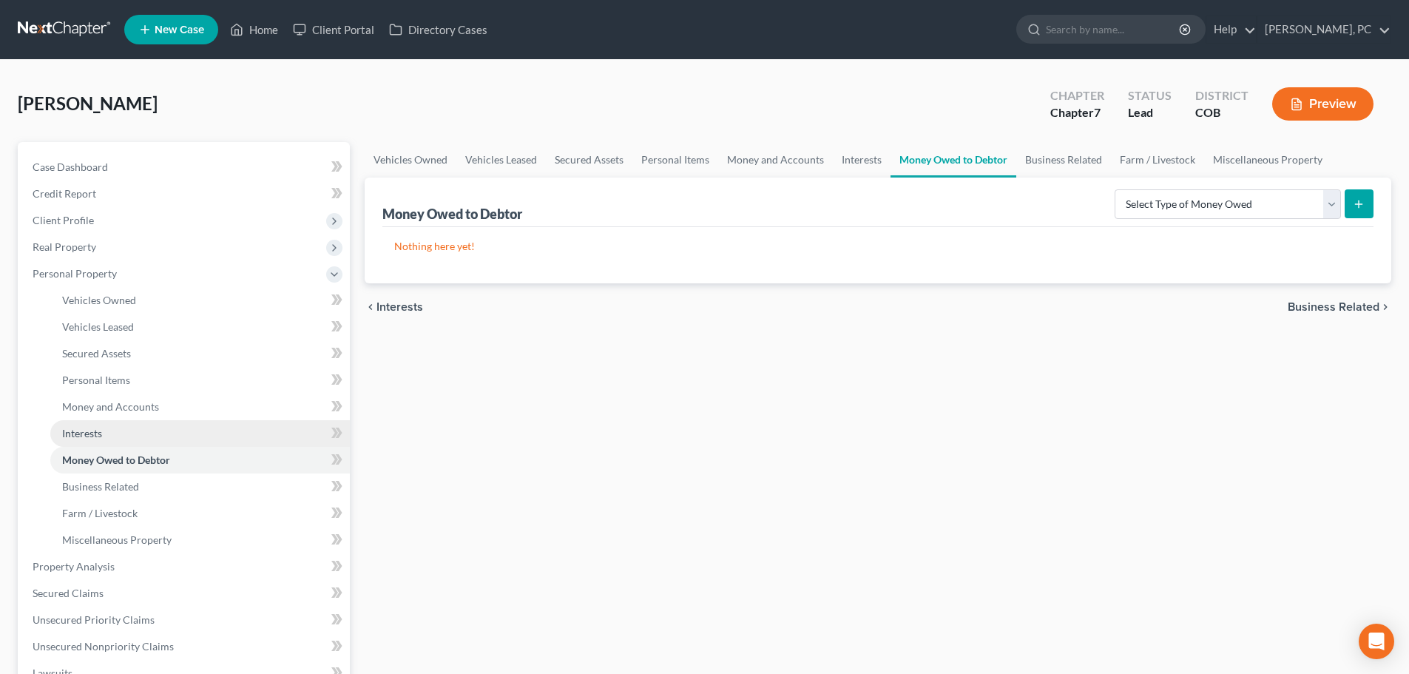
click at [87, 431] on span "Interests" at bounding box center [82, 433] width 40 height 13
